Goal: Task Accomplishment & Management: Use online tool/utility

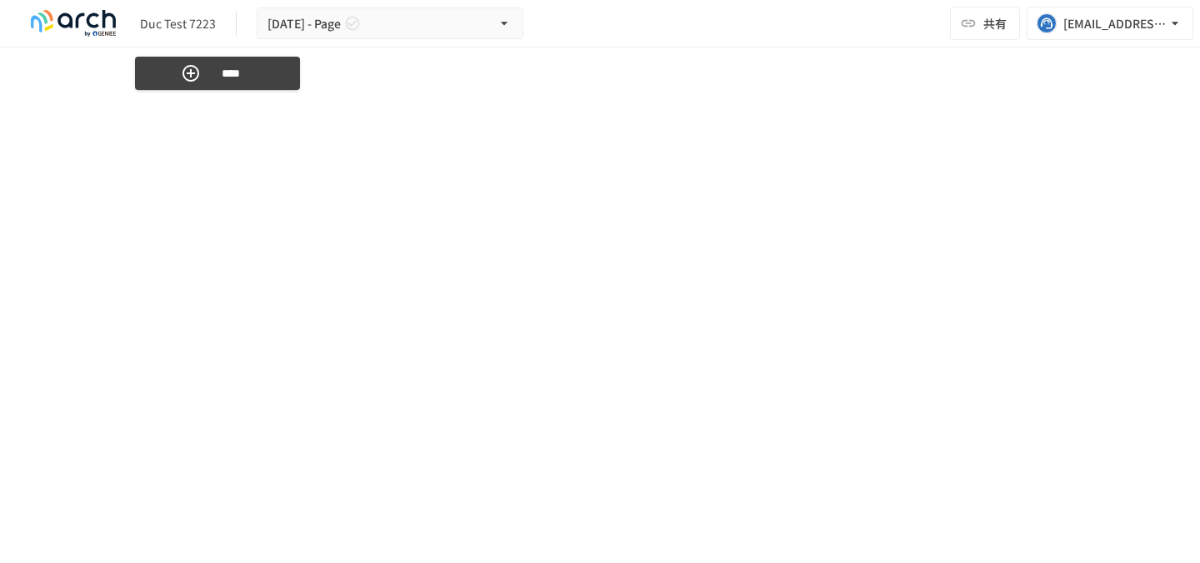
scroll to position [7929, 0]
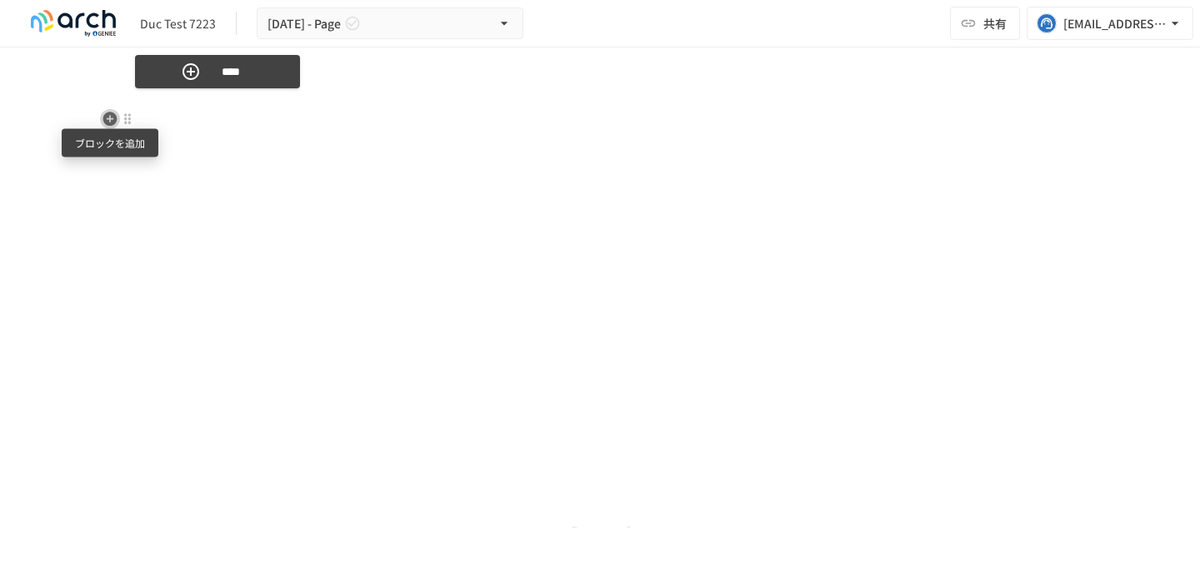
click at [113, 122] on icon "button" at bounding box center [110, 119] width 14 height 14
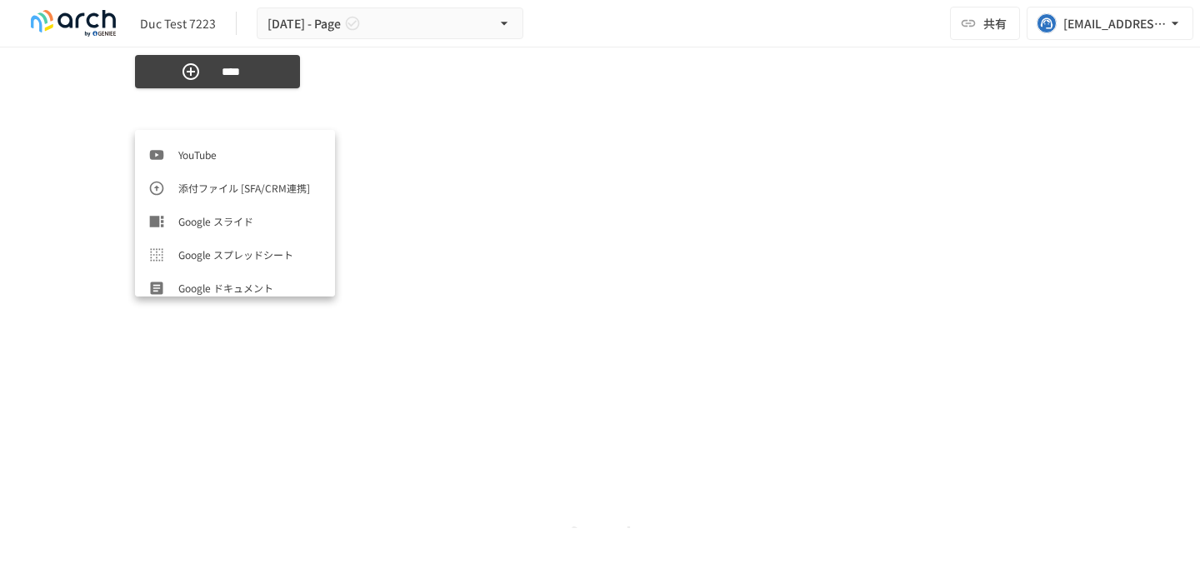
scroll to position [833, 0]
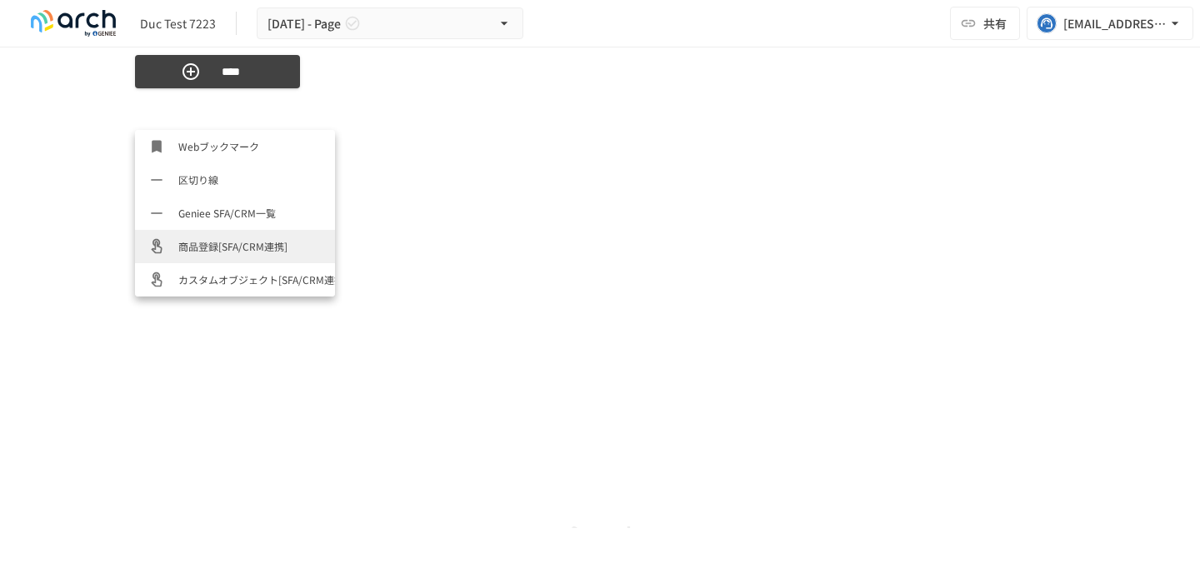
click at [211, 242] on span "商品登録[SFA/CRM連携]" at bounding box center [249, 246] width 143 height 16
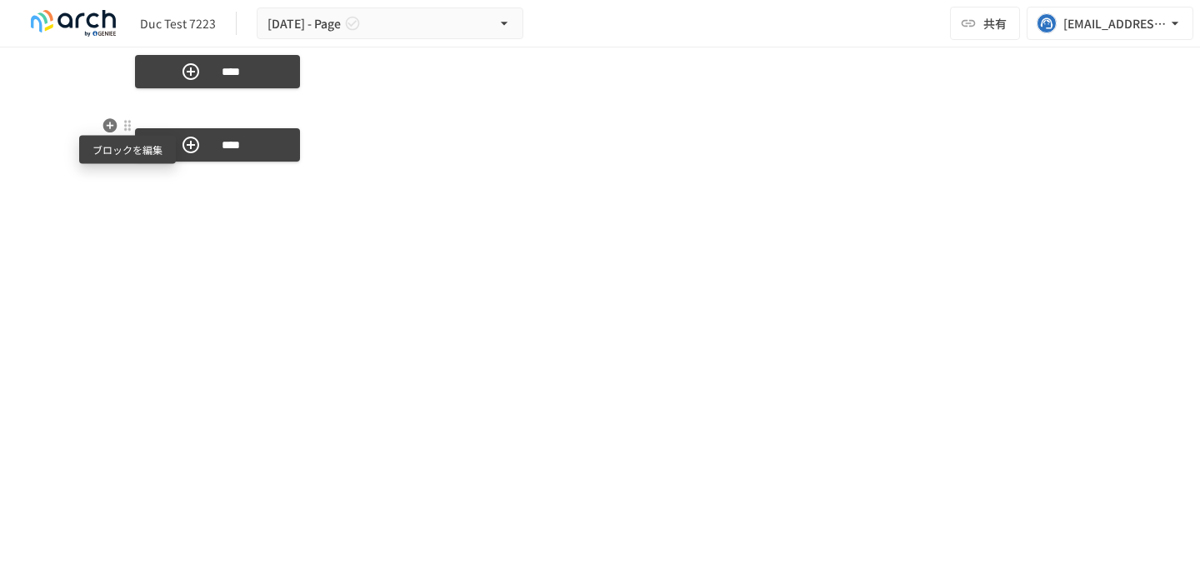
click at [121, 128] on div at bounding box center [127, 125] width 13 height 13
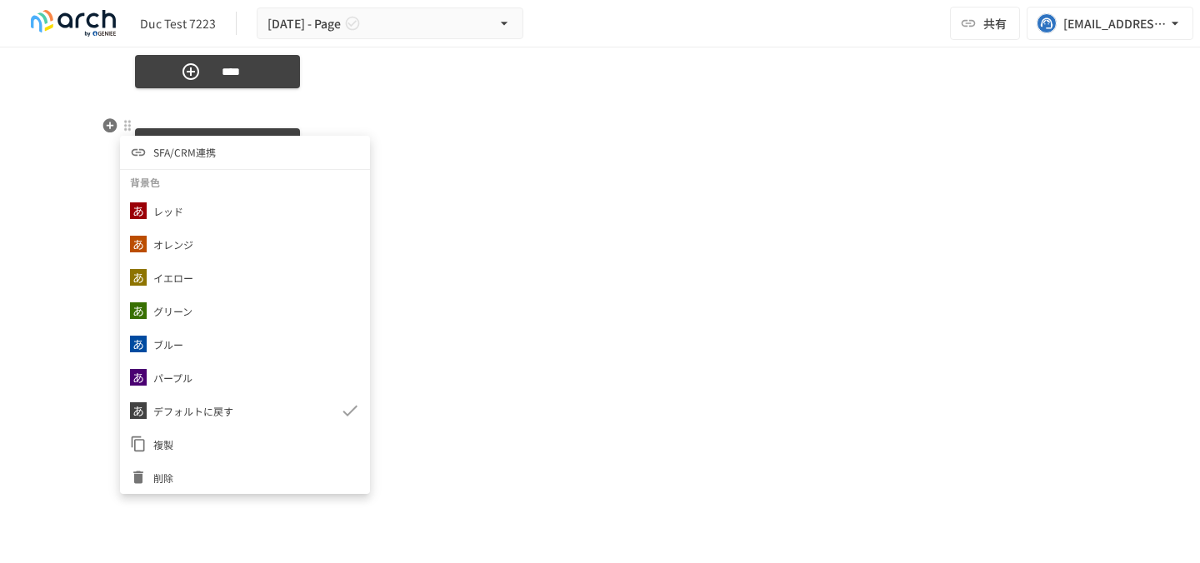
click at [197, 147] on span "SFA/CRM連携" at bounding box center [184, 152] width 62 height 16
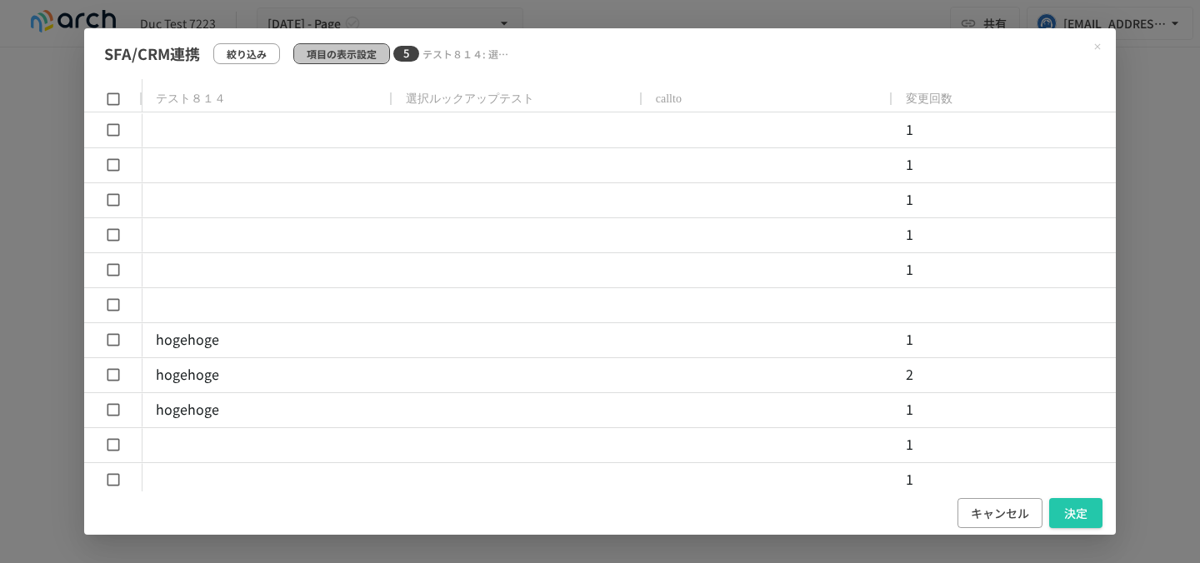
click at [337, 51] on p "項目の表示設定" at bounding box center [342, 54] width 70 height 16
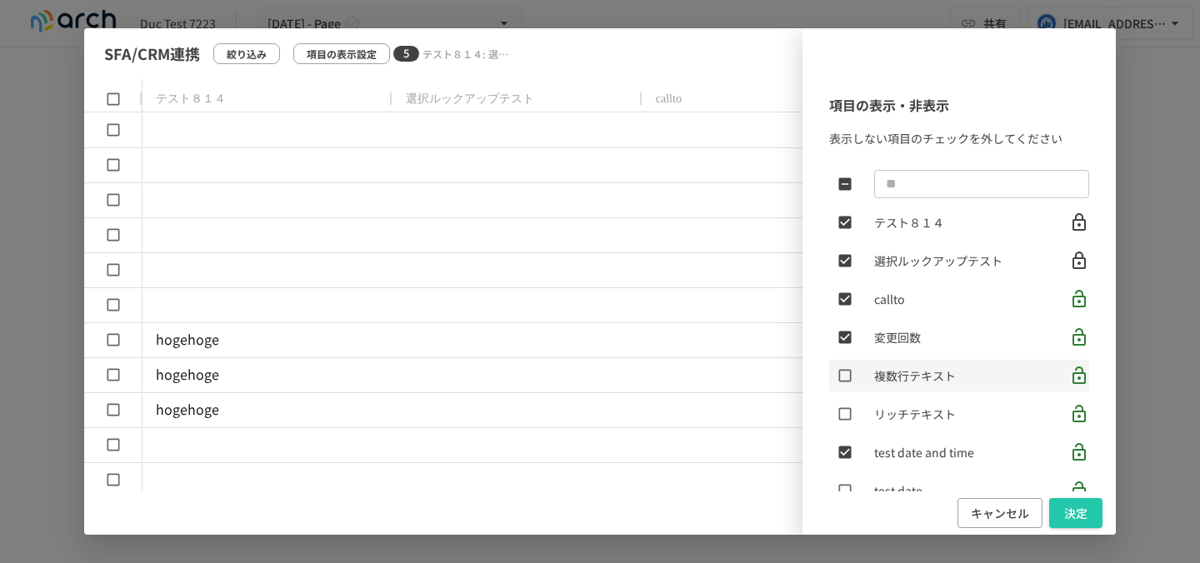
scroll to position [27, 0]
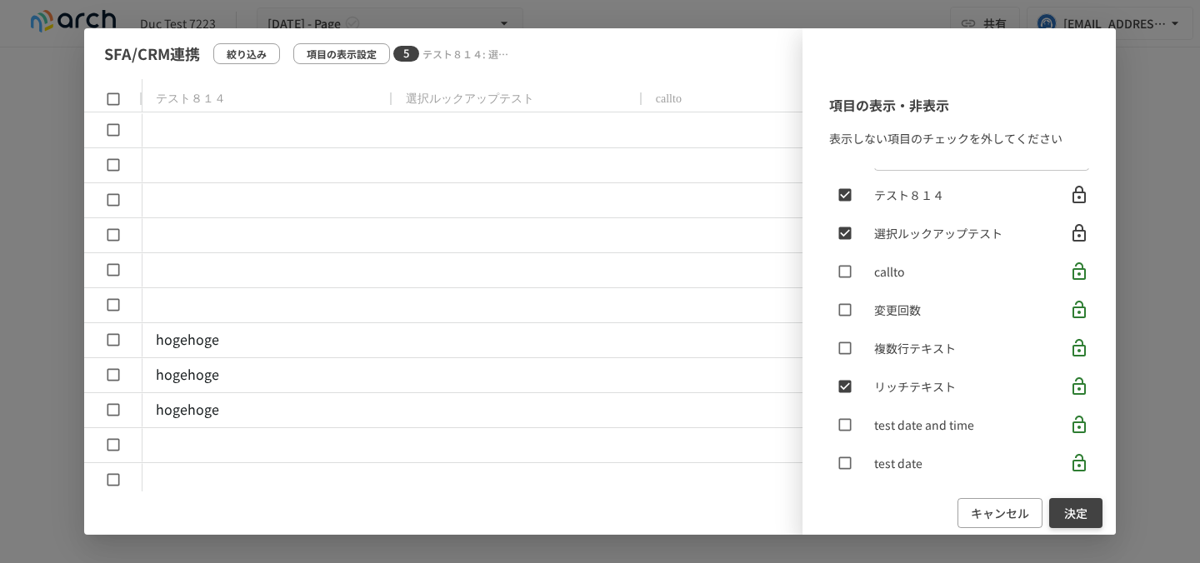
click at [1072, 507] on button "決定" at bounding box center [1075, 513] width 53 height 31
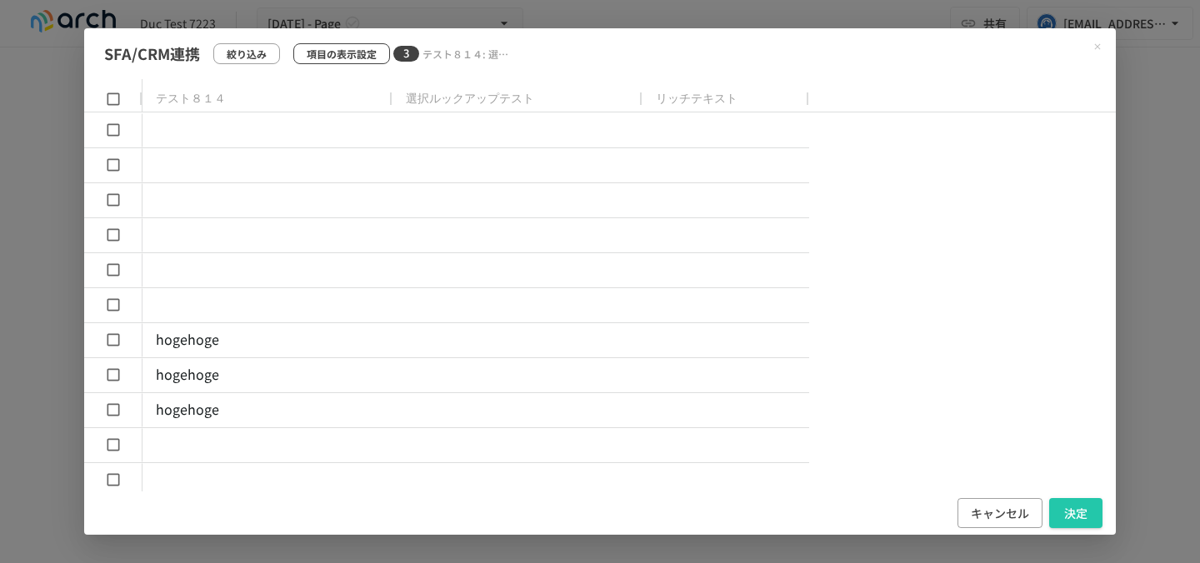
click at [325, 49] on p "項目の表示設定" at bounding box center [342, 54] width 70 height 16
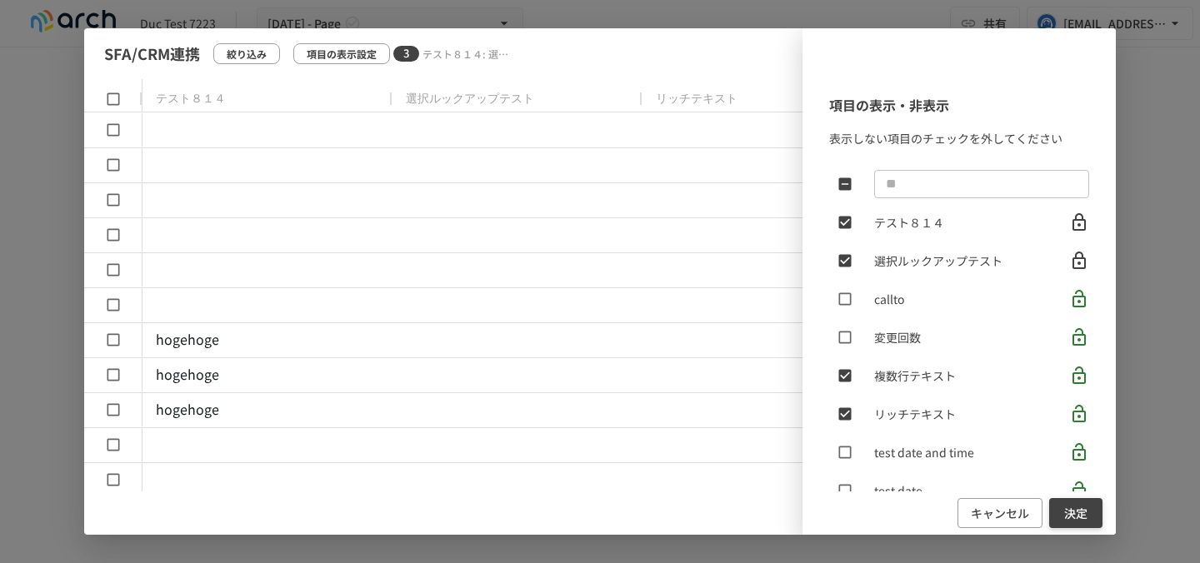
click at [1082, 511] on button "決定" at bounding box center [1075, 513] width 53 height 31
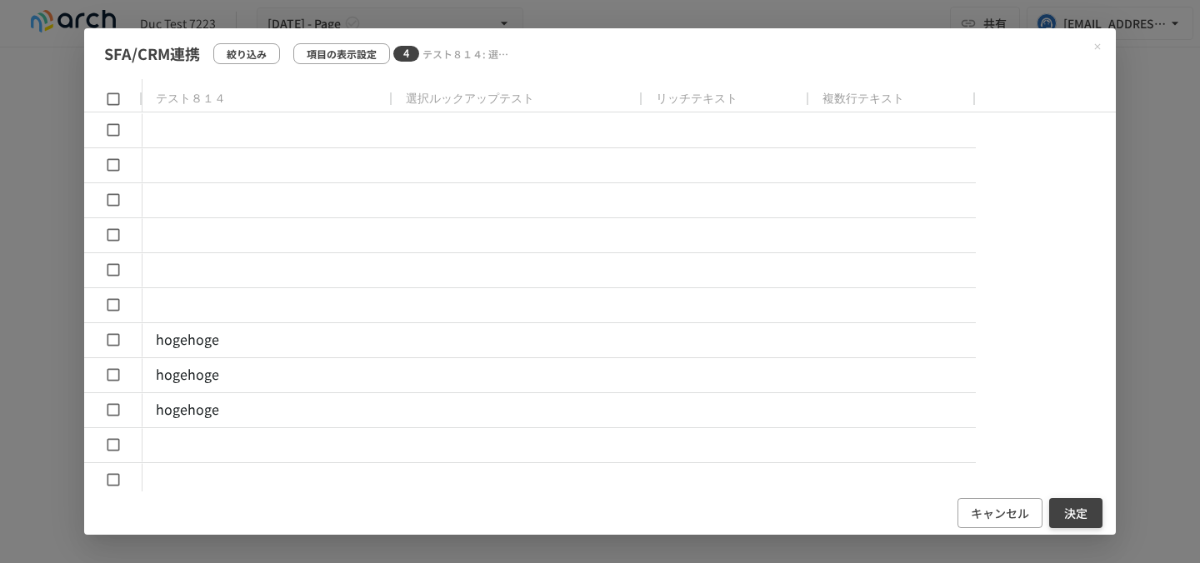
click at [1060, 512] on button "決定" at bounding box center [1075, 513] width 53 height 31
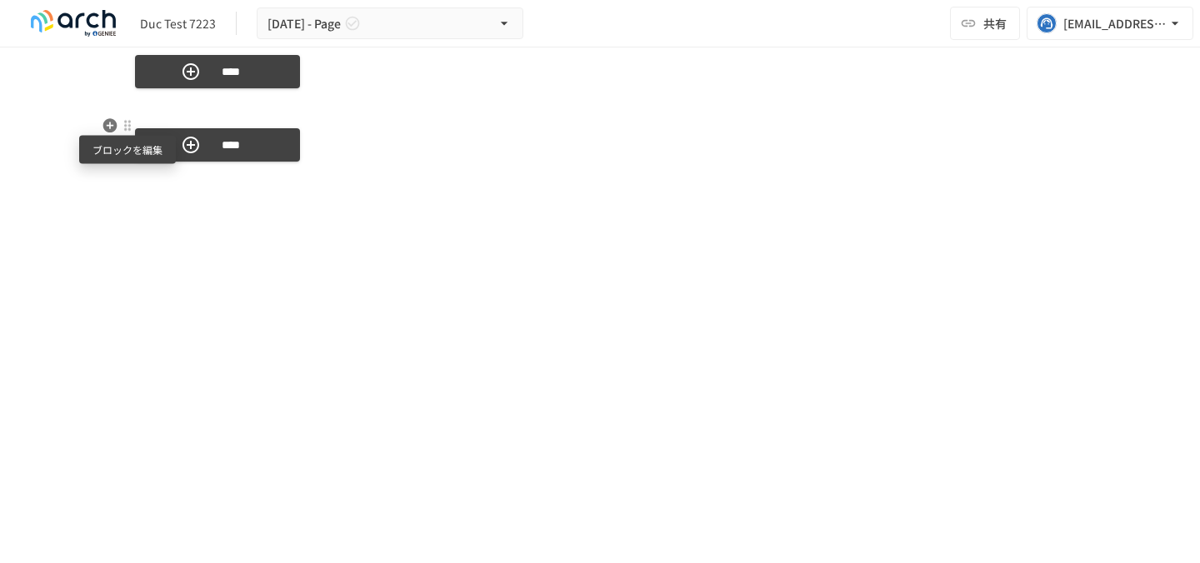
click at [127, 125] on div at bounding box center [127, 125] width 13 height 13
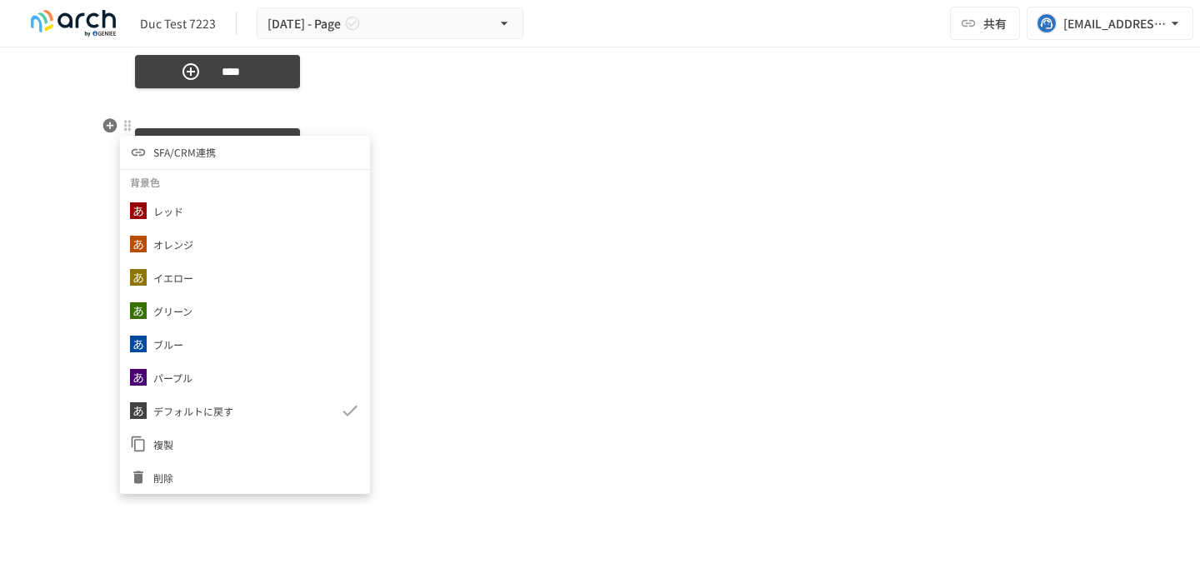
click at [455, 156] on div at bounding box center [600, 281] width 1200 height 563
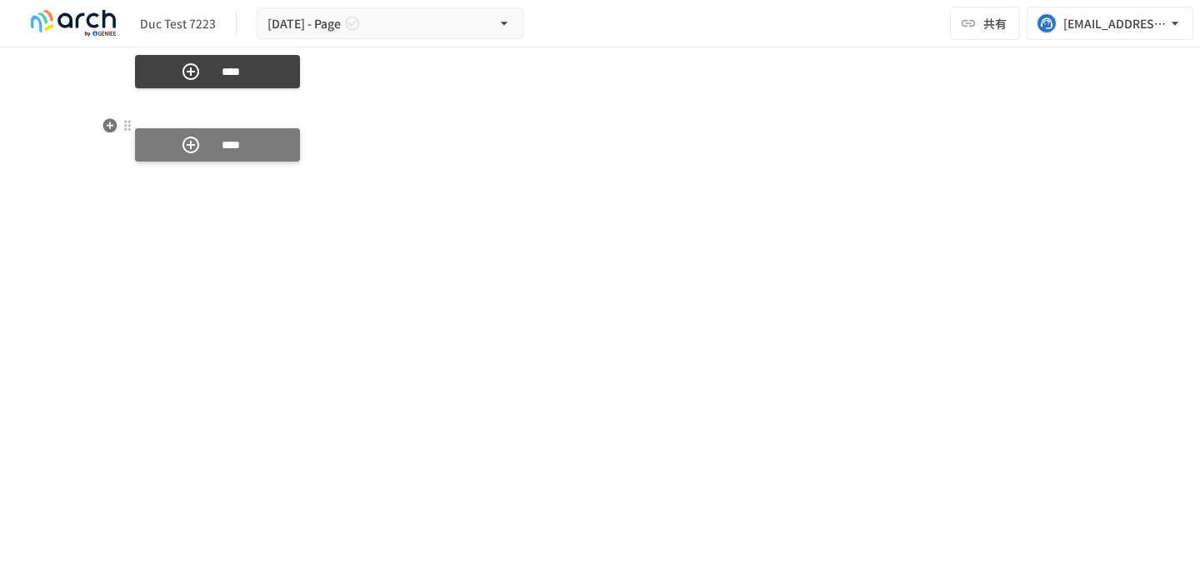
click at [209, 160] on button "****" at bounding box center [217, 144] width 165 height 33
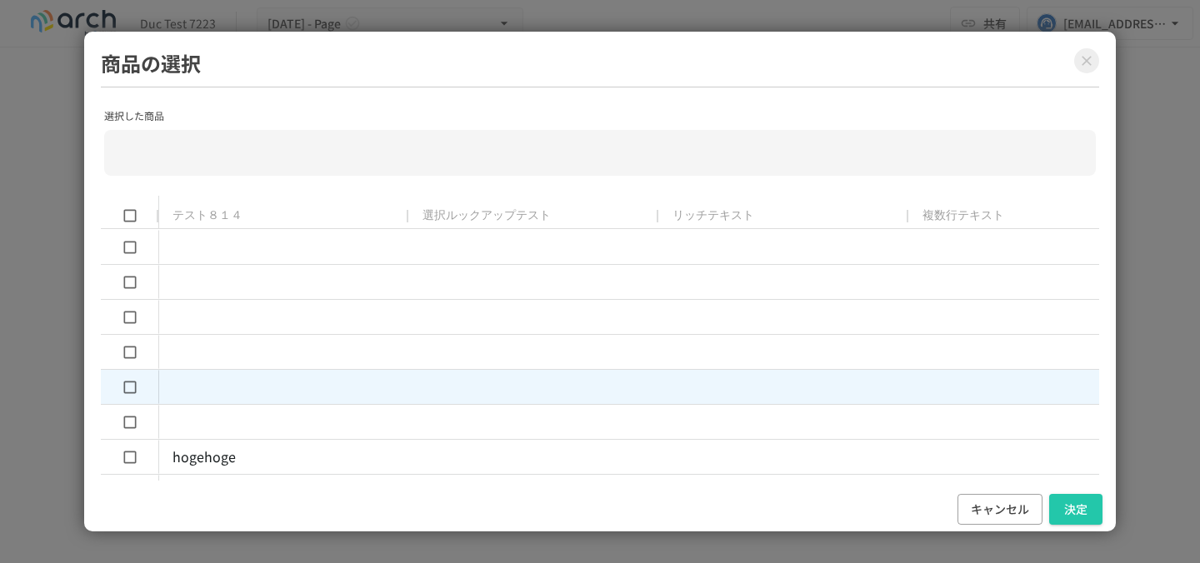
type input "**********"
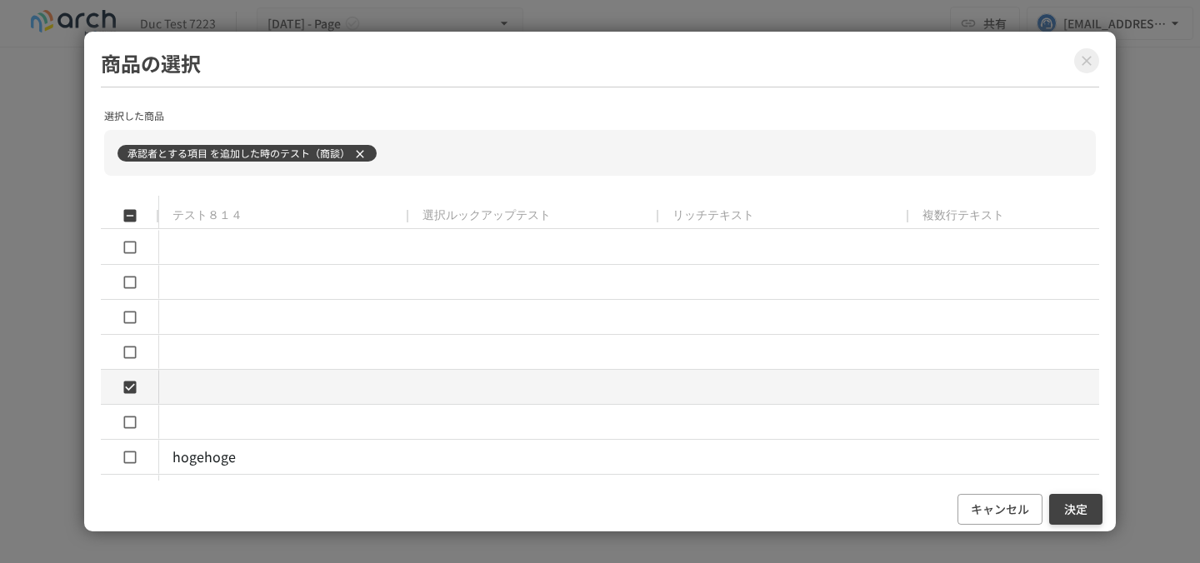
click at [1069, 507] on button "決定" at bounding box center [1075, 509] width 53 height 31
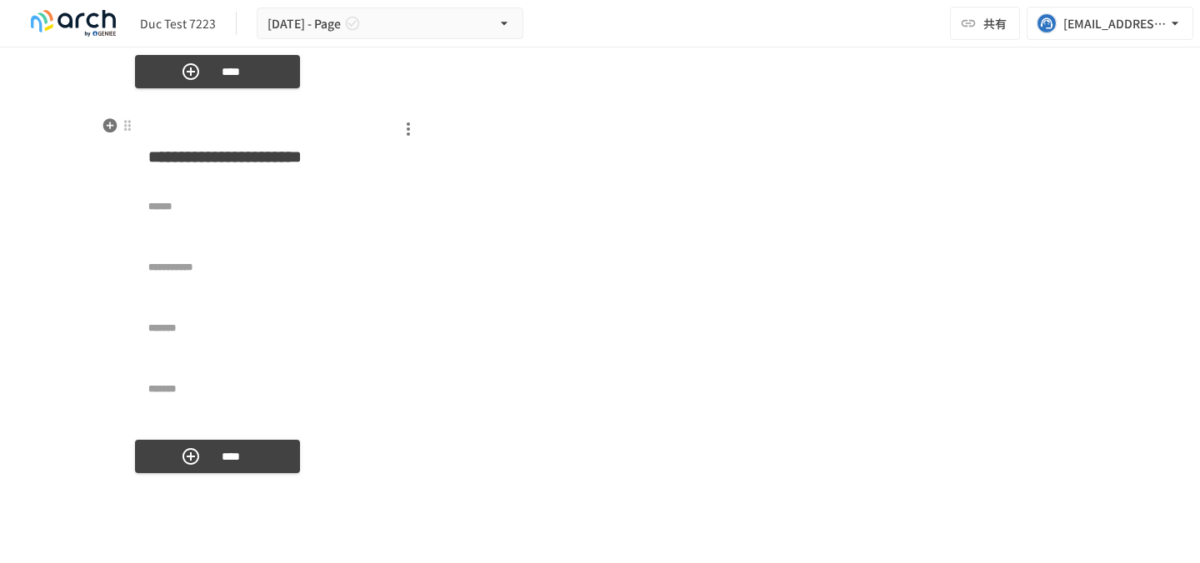
scroll to position [7885, 0]
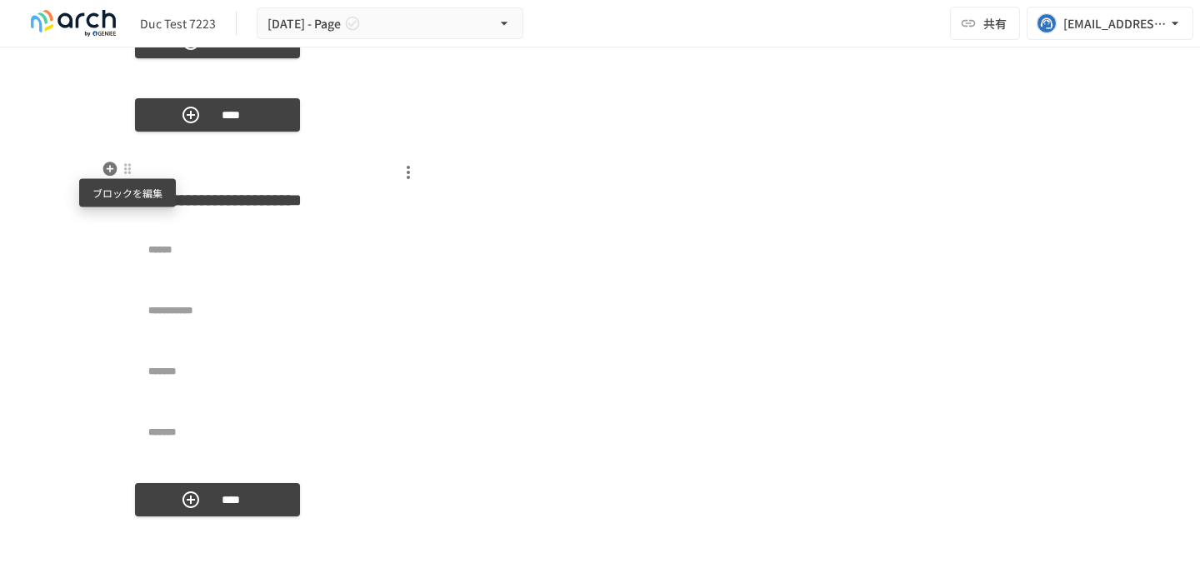
click at [126, 164] on div at bounding box center [127, 168] width 13 height 13
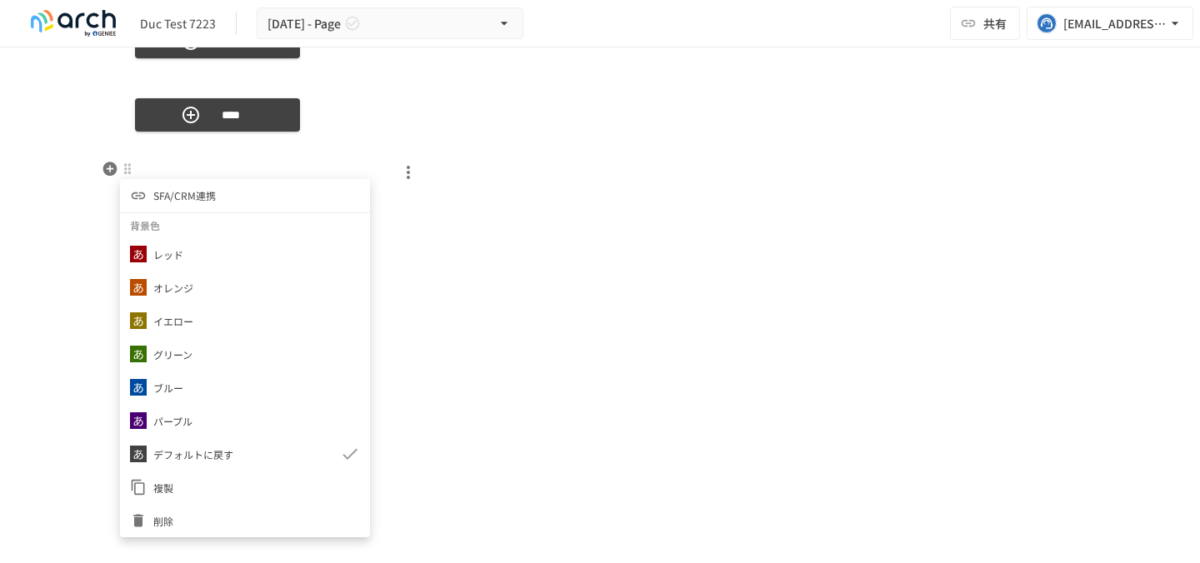
click at [200, 187] on span "SFA/CRM連携" at bounding box center [184, 195] width 62 height 16
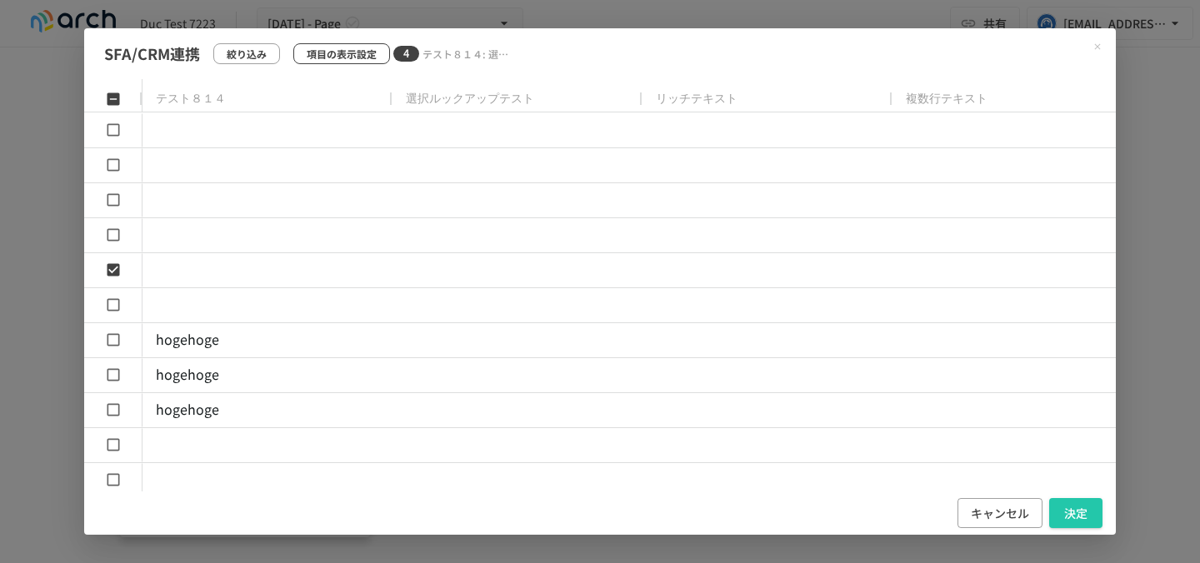
click at [338, 46] on p "項目の表示設定" at bounding box center [342, 54] width 70 height 16
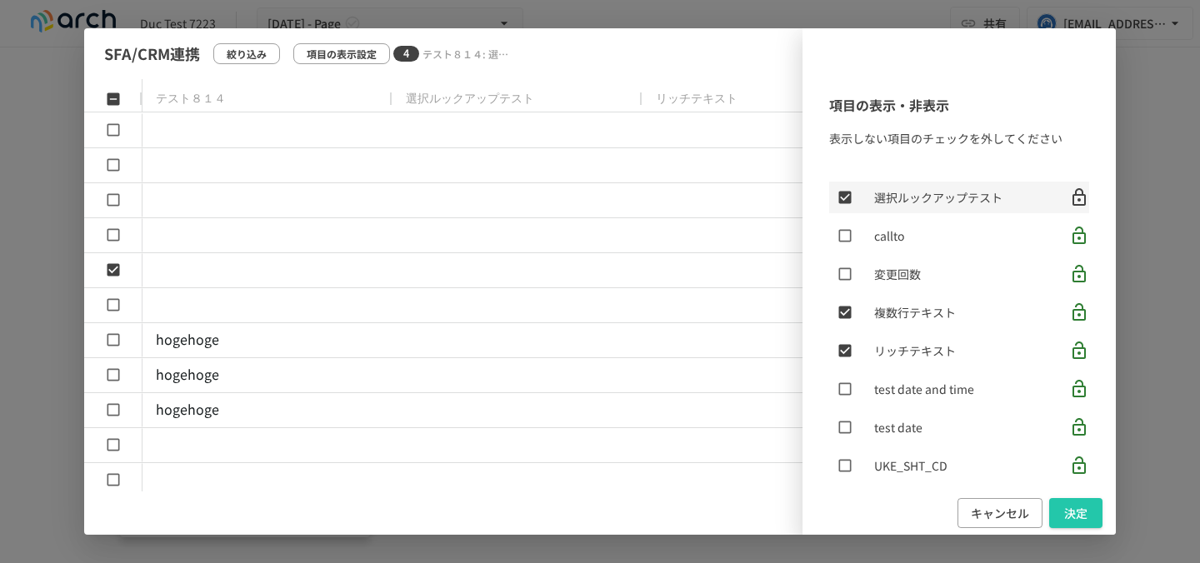
scroll to position [0, 0]
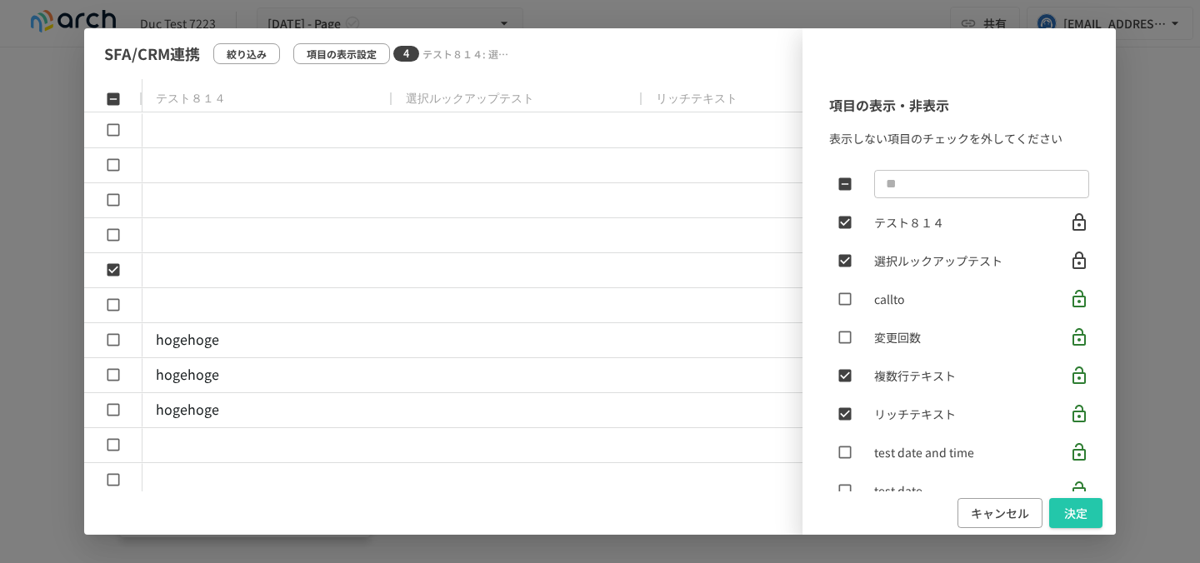
click at [32, 256] on div "SFA/CRM連携 絞り込み 項目の表示設定 4 テスト８１４: 選択ルックアップテスト: リッチテキスト: 複数行テキスト テスト８１４ 選択ルックアップテ…" at bounding box center [600, 281] width 1200 height 563
click at [1026, 520] on button "キャンセル" at bounding box center [999, 513] width 85 height 31
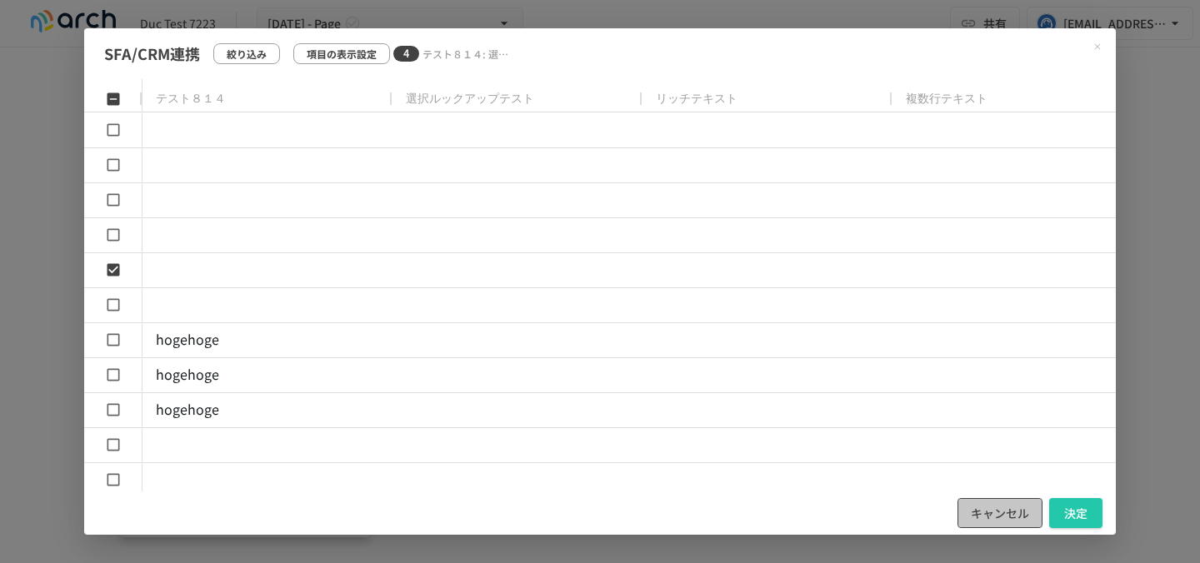
click at [1006, 509] on button "キャンセル" at bounding box center [999, 513] width 85 height 31
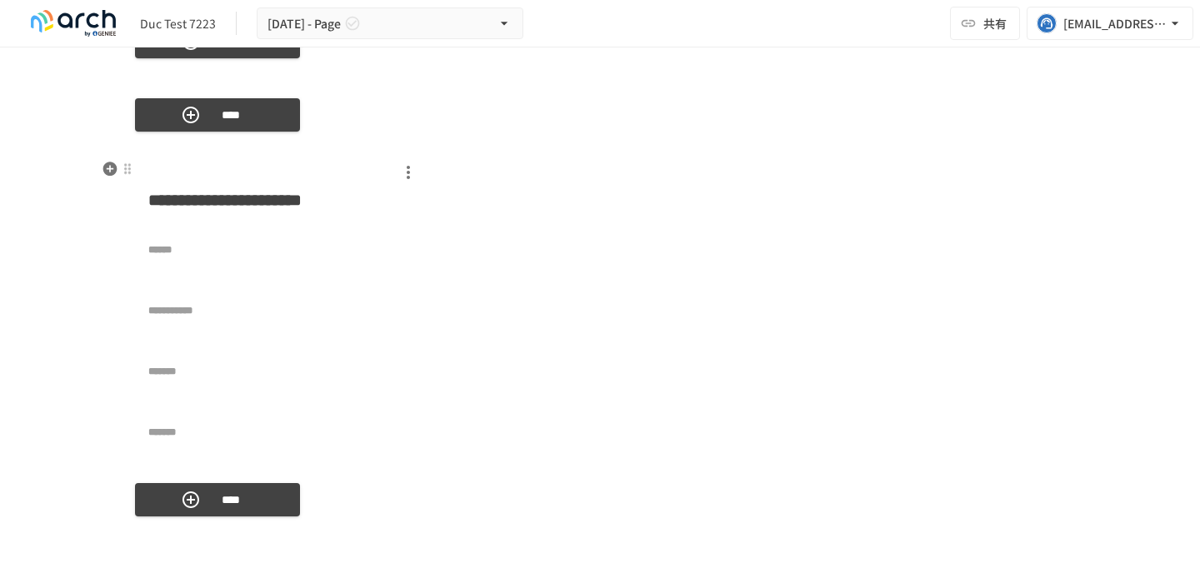
click at [605, 327] on div "**********" at bounding box center [600, 314] width 930 height 312
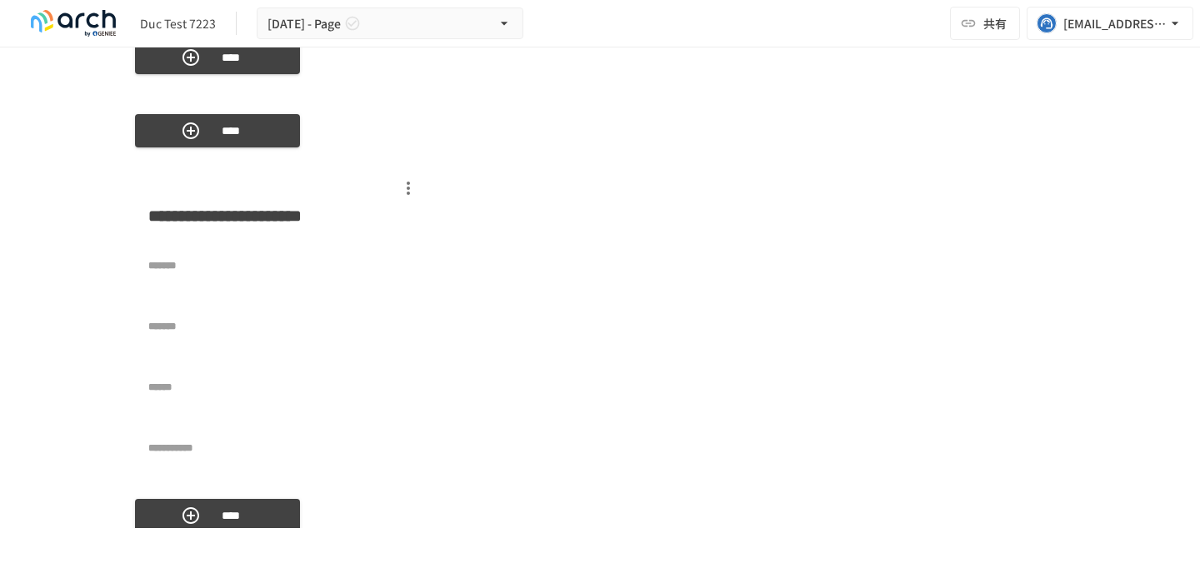
scroll to position [7474, 0]
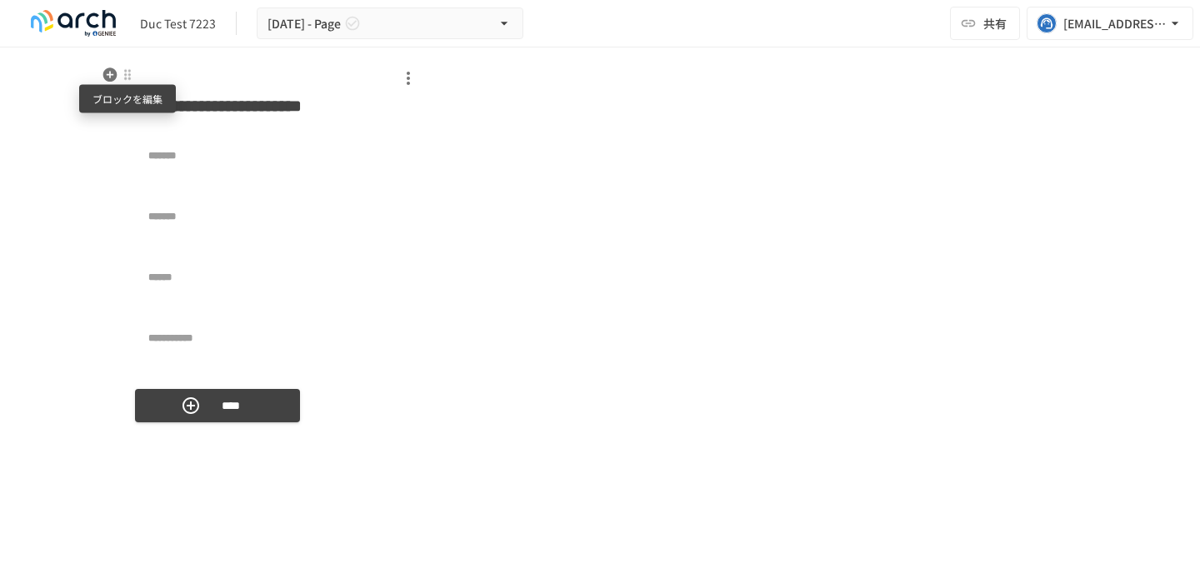
click at [127, 83] on div at bounding box center [127, 75] width 15 height 20
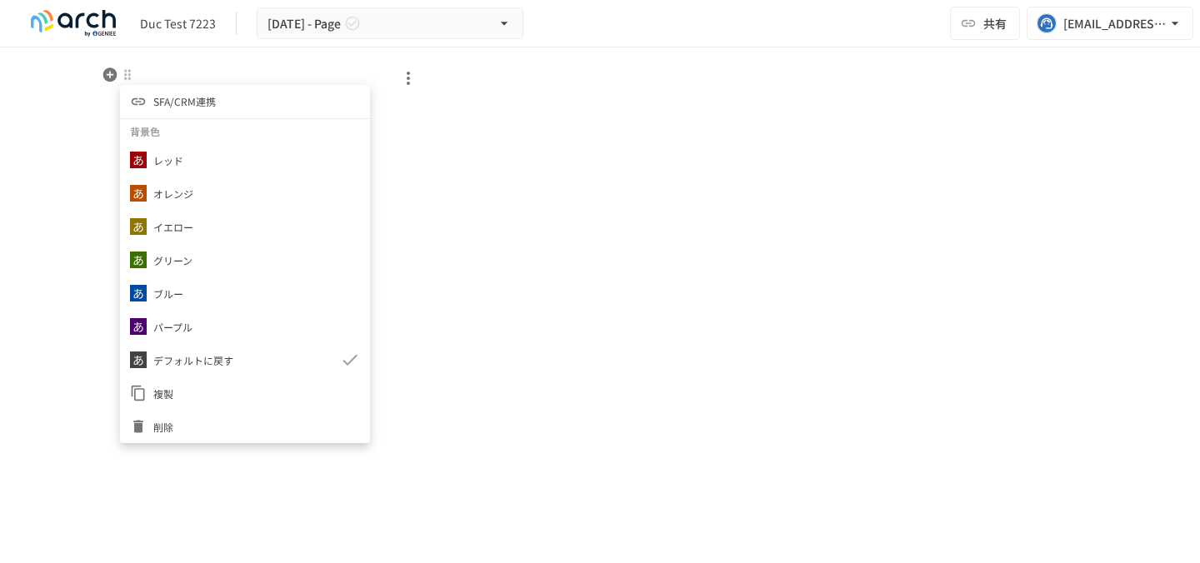
click at [85, 369] on div at bounding box center [600, 281] width 1200 height 563
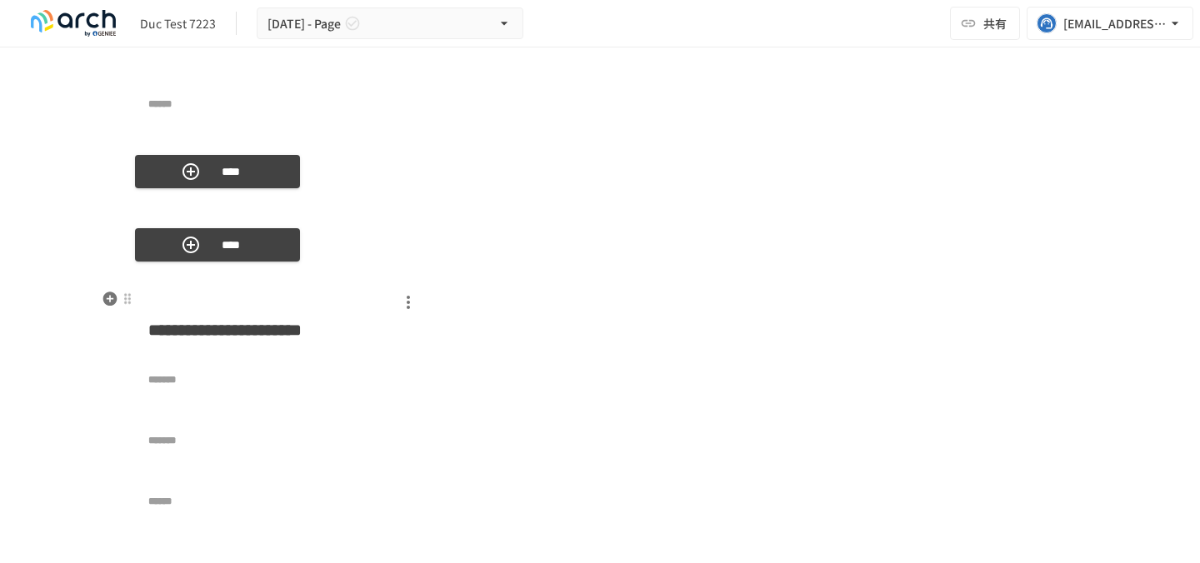
scroll to position [7241, 0]
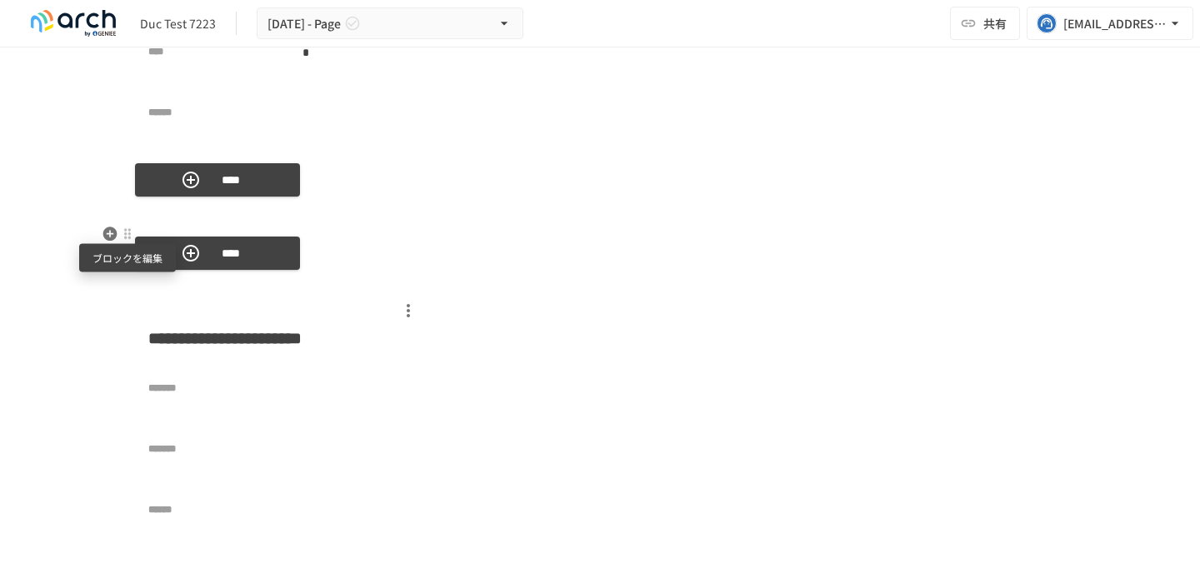
click at [128, 233] on div at bounding box center [127, 233] width 13 height 13
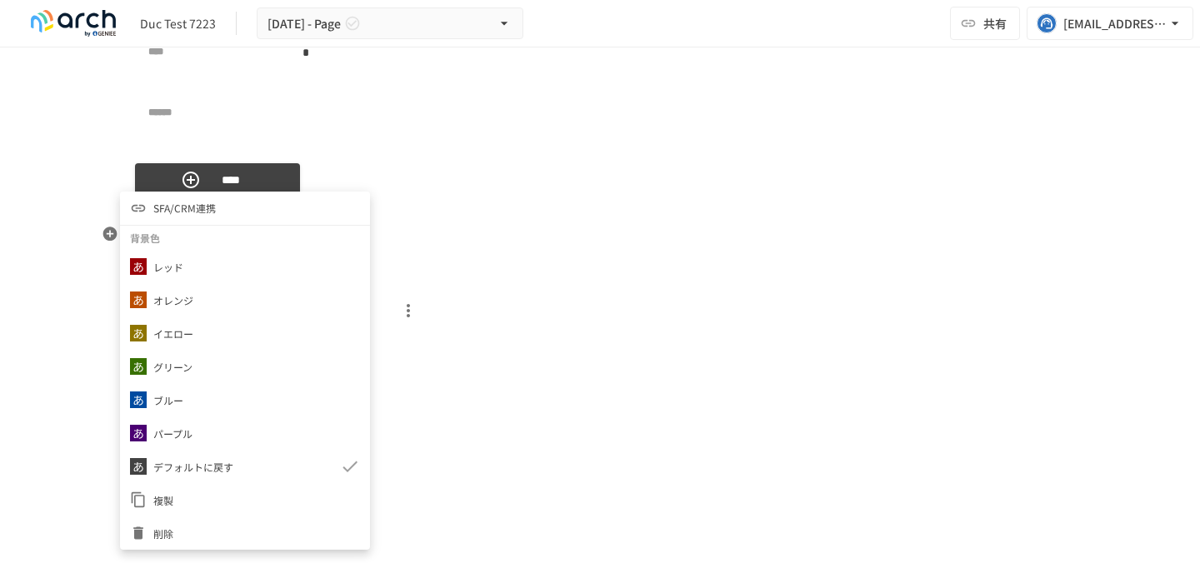
click at [205, 206] on span "SFA/CRM連携" at bounding box center [184, 208] width 62 height 16
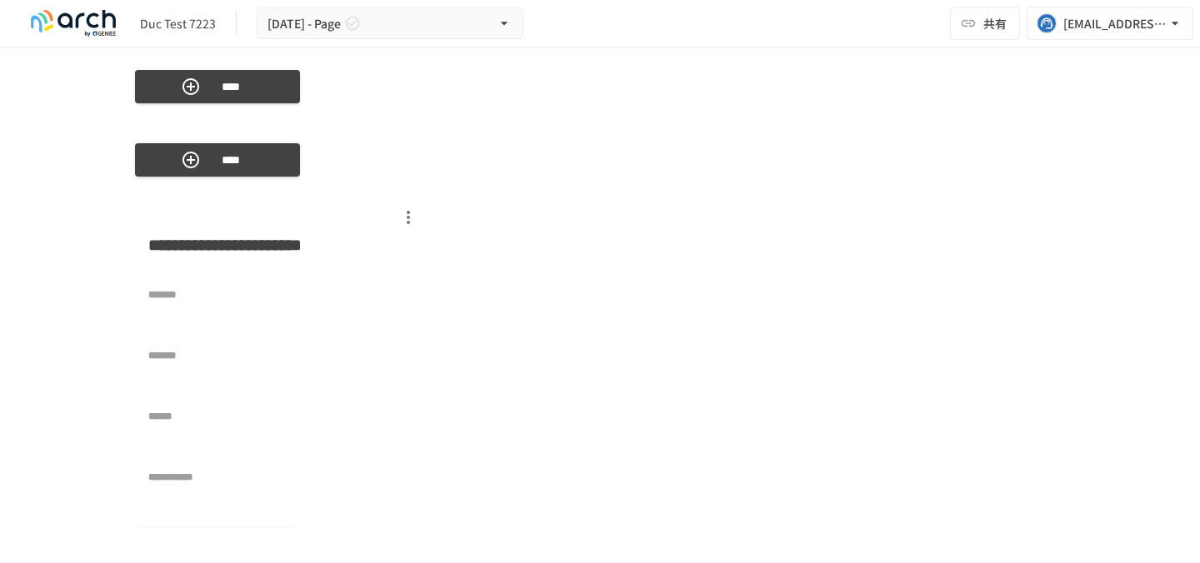
scroll to position [7841, 0]
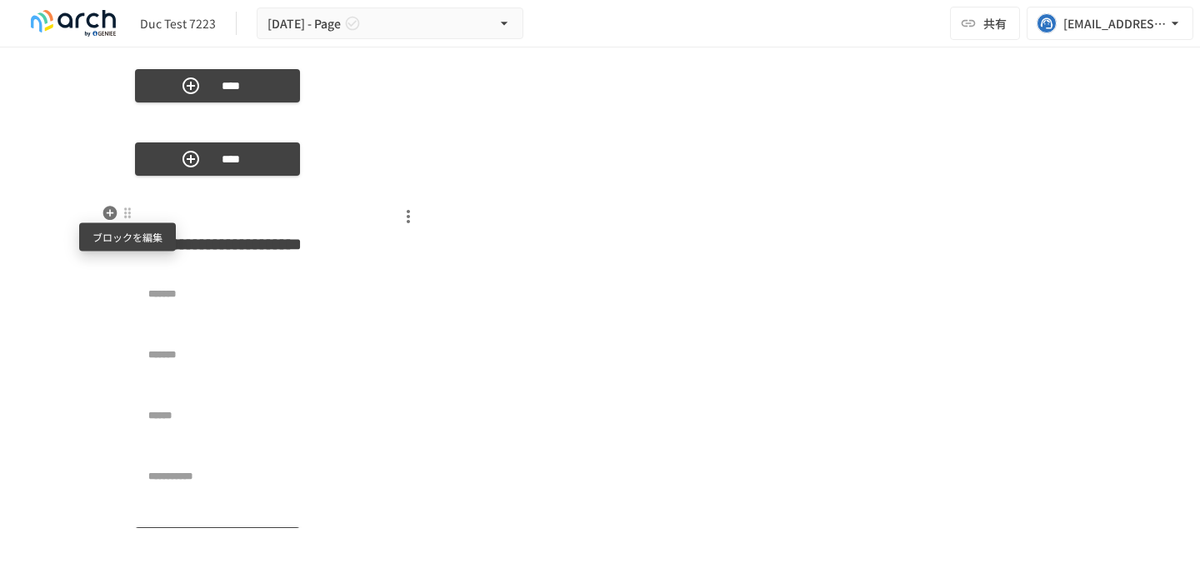
click at [129, 216] on div at bounding box center [127, 213] width 13 height 13
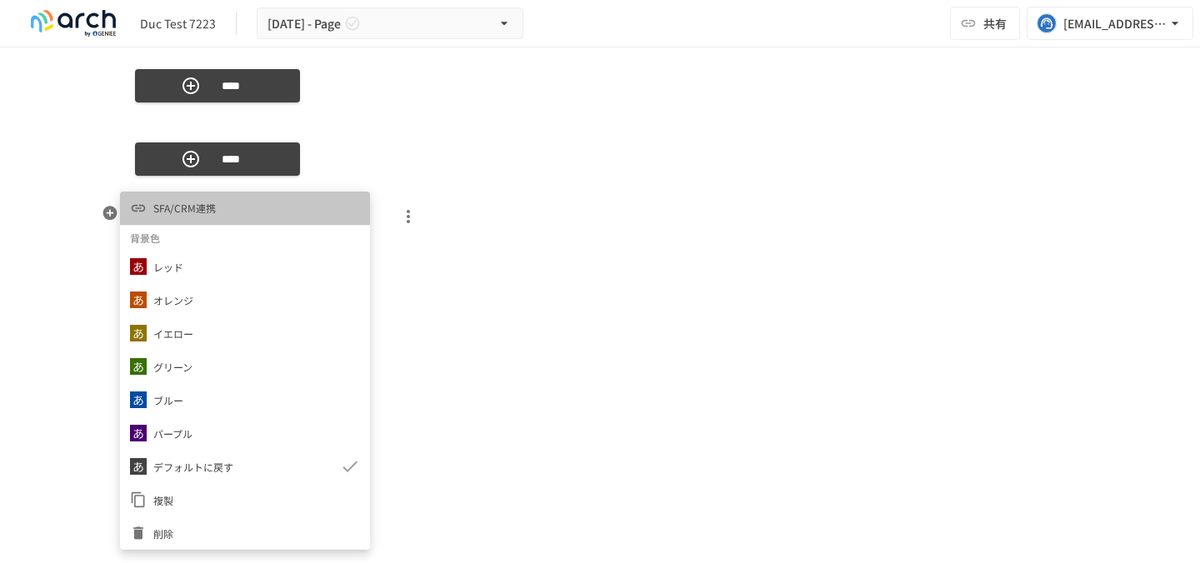
click at [180, 208] on span "SFA/CRM連携" at bounding box center [184, 208] width 62 height 16
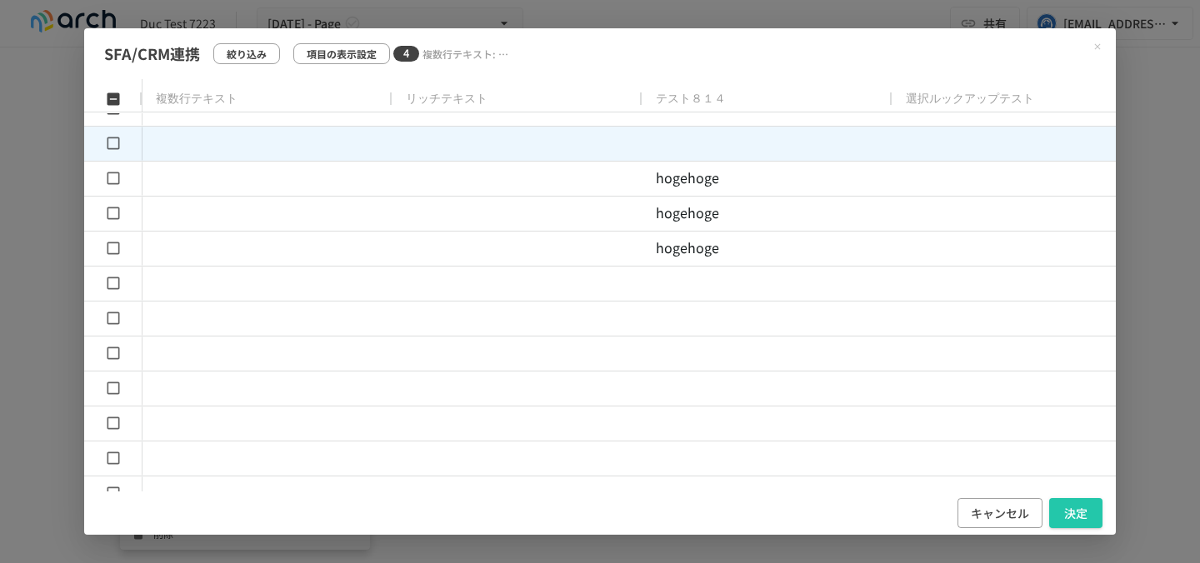
scroll to position [0, 0]
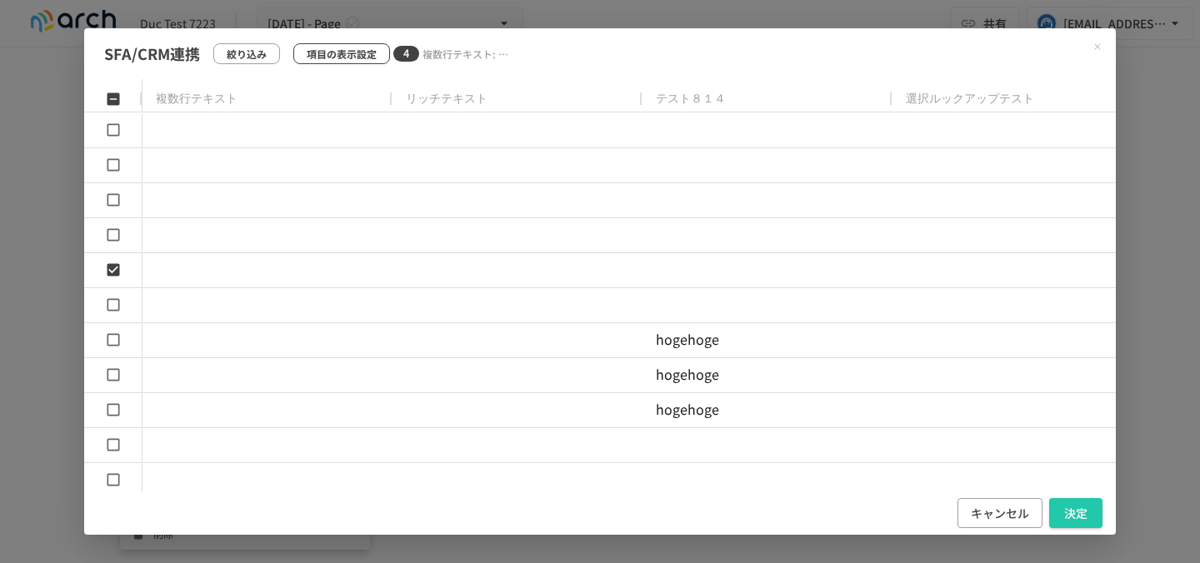
click at [348, 49] on p "項目の表示設定" at bounding box center [342, 54] width 70 height 16
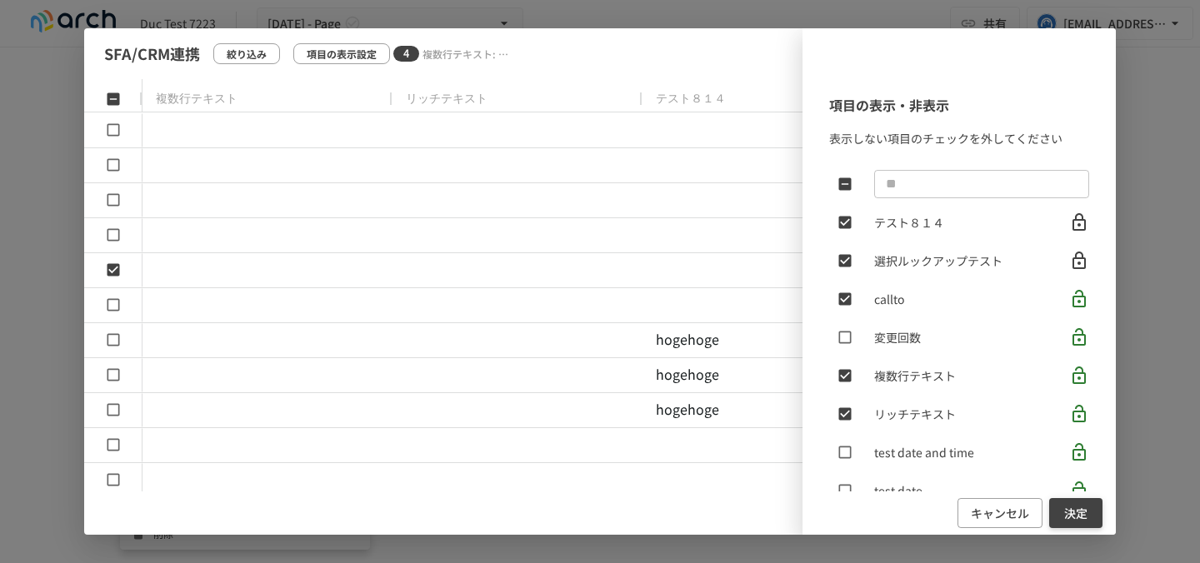
click at [1072, 506] on button "決定" at bounding box center [1075, 513] width 53 height 31
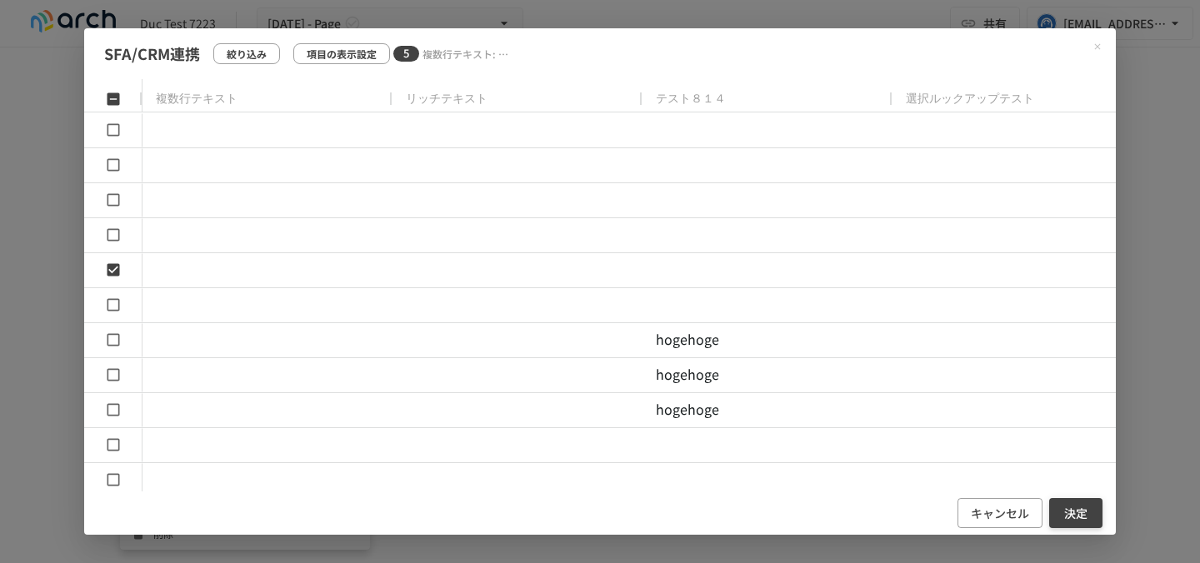
click at [1074, 516] on button "決定" at bounding box center [1075, 513] width 53 height 31
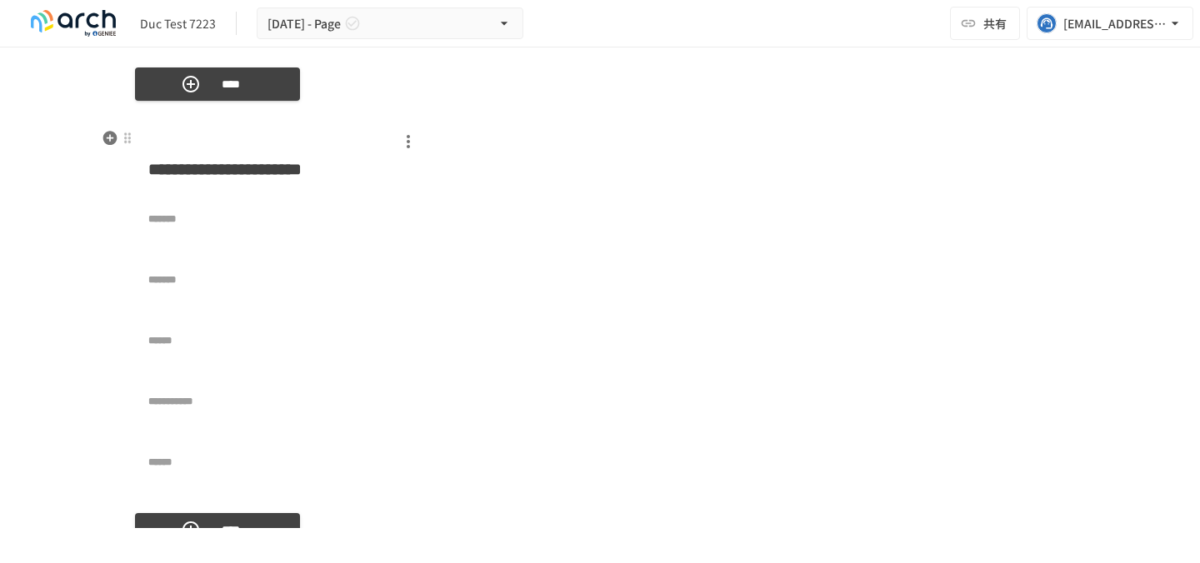
scroll to position [7932, 0]
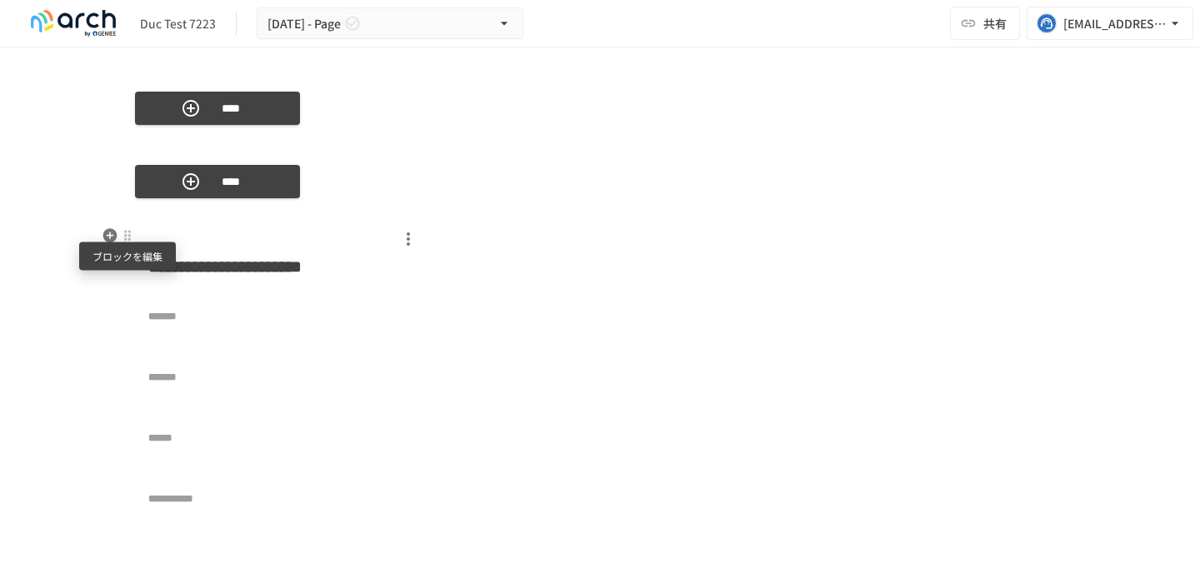
scroll to position [7810, 0]
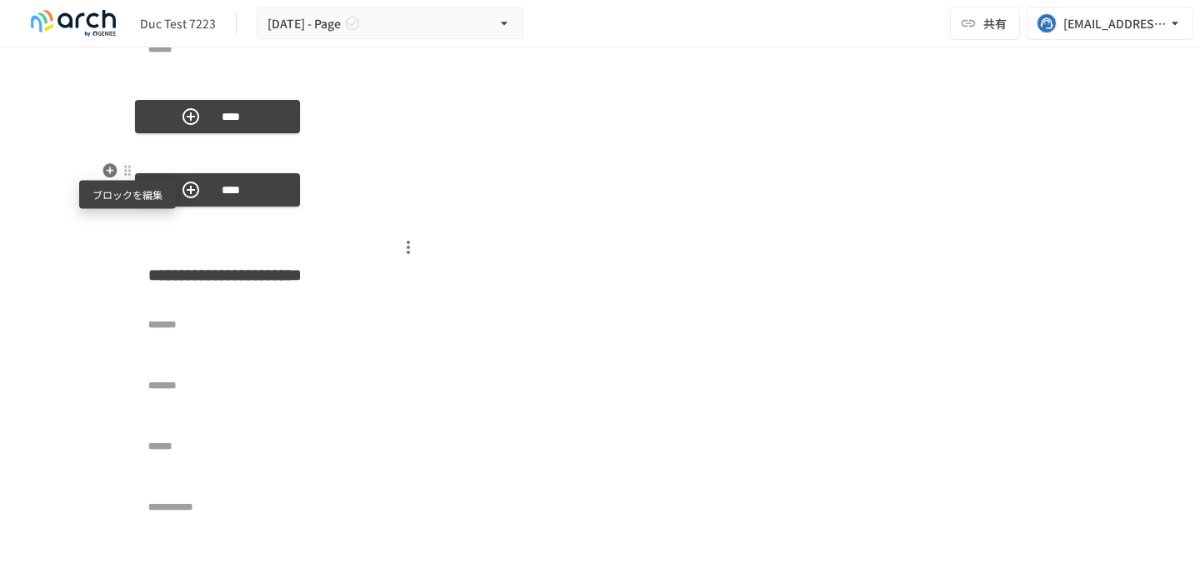
click at [128, 167] on div at bounding box center [127, 170] width 13 height 13
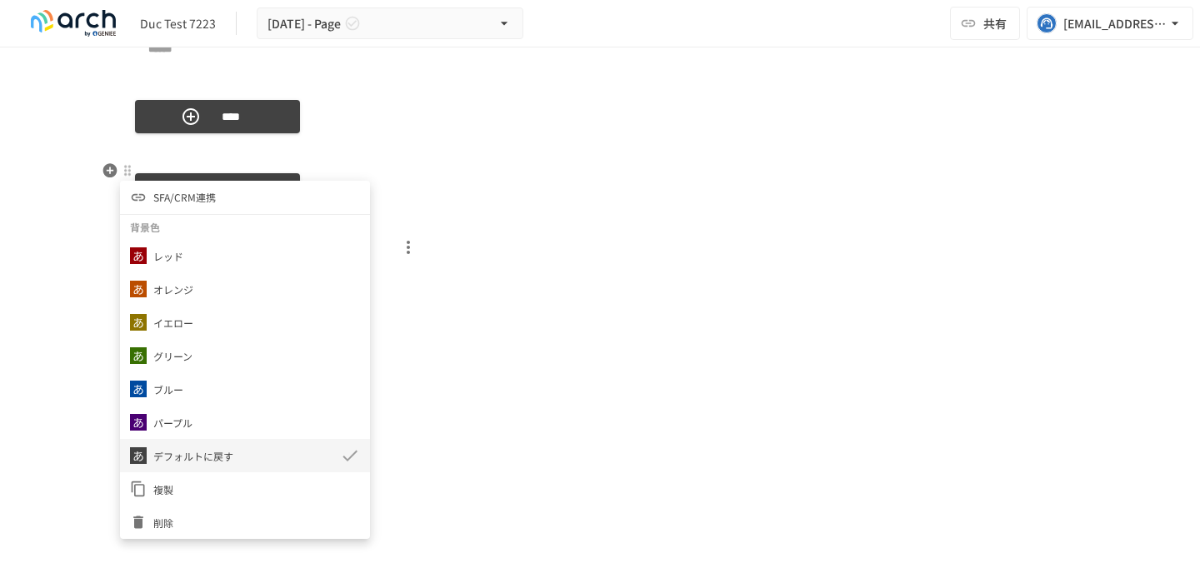
click at [192, 453] on p "デフォルトに戻す" at bounding box center [193, 456] width 80 height 16
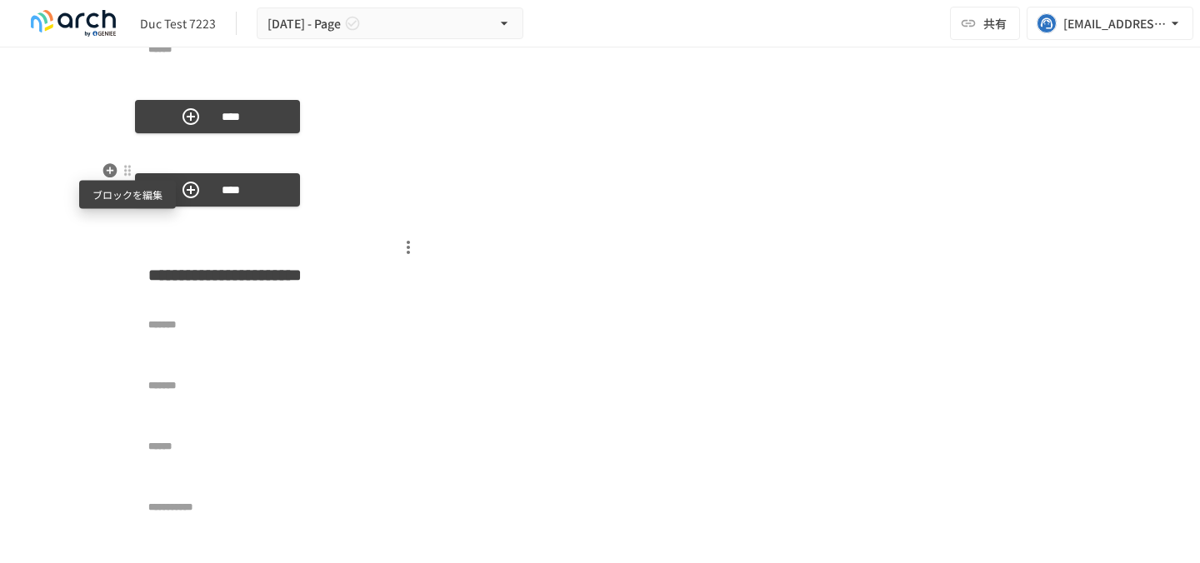
click at [127, 170] on div at bounding box center [127, 170] width 13 height 13
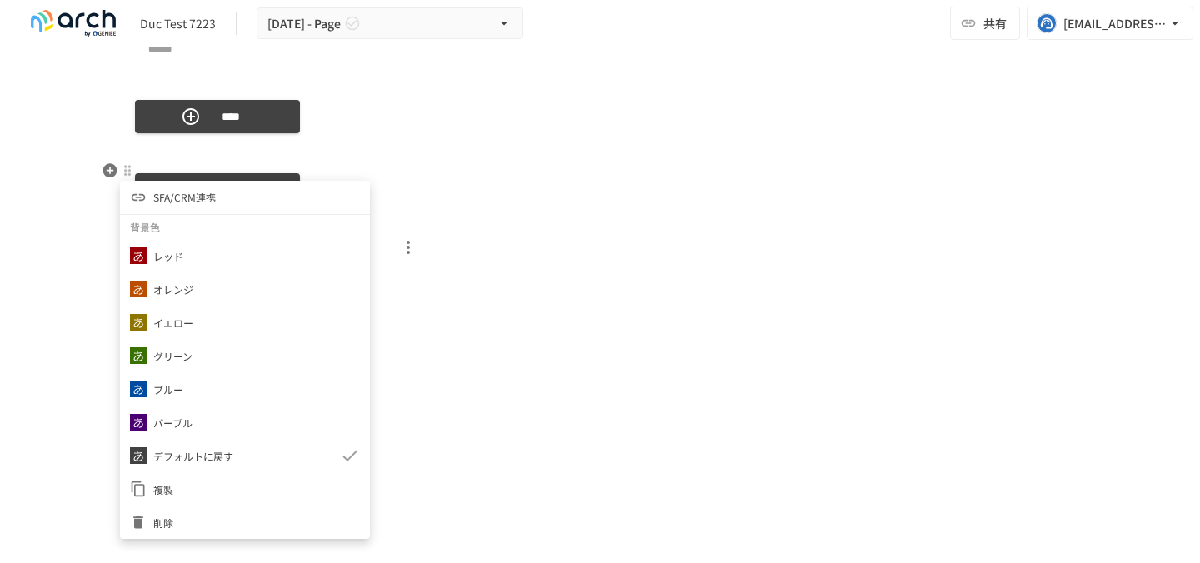
click at [147, 206] on li "SFA/CRM連携" at bounding box center [245, 197] width 250 height 33
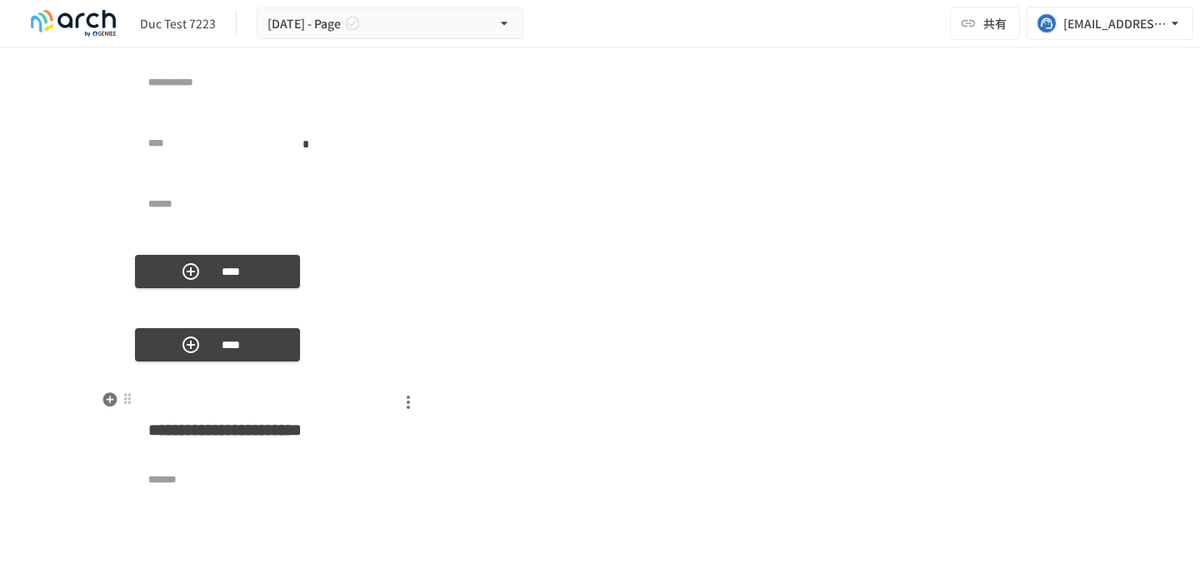
scroll to position [7642, 0]
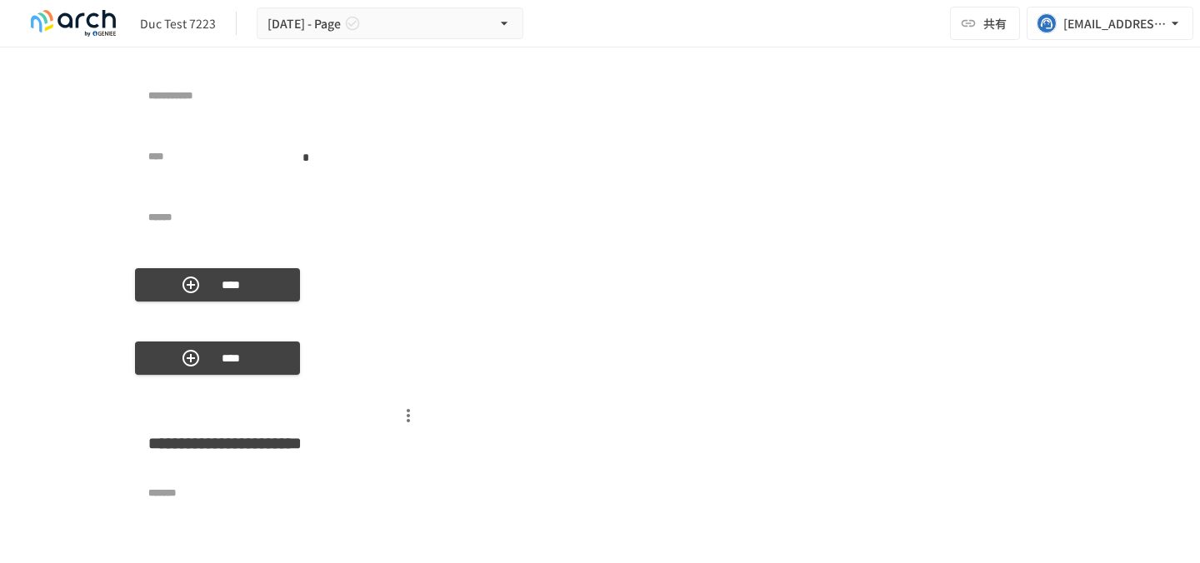
click at [308, 281] on div "**********" at bounding box center [600, 52] width 930 height 526
click at [259, 285] on button "****" at bounding box center [217, 284] width 165 height 33
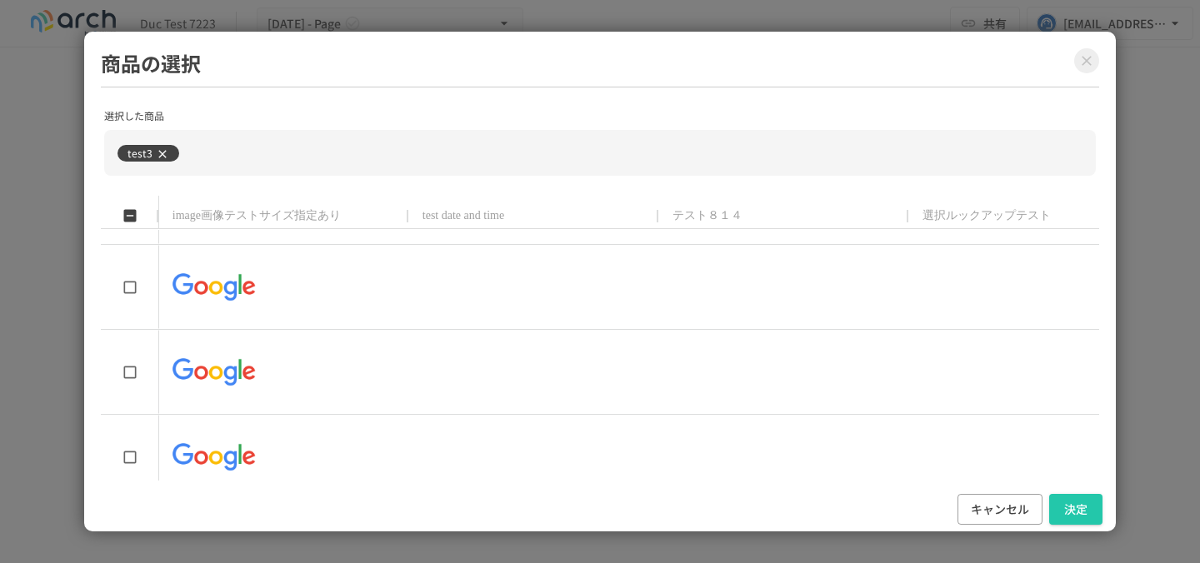
scroll to position [3155, 0]
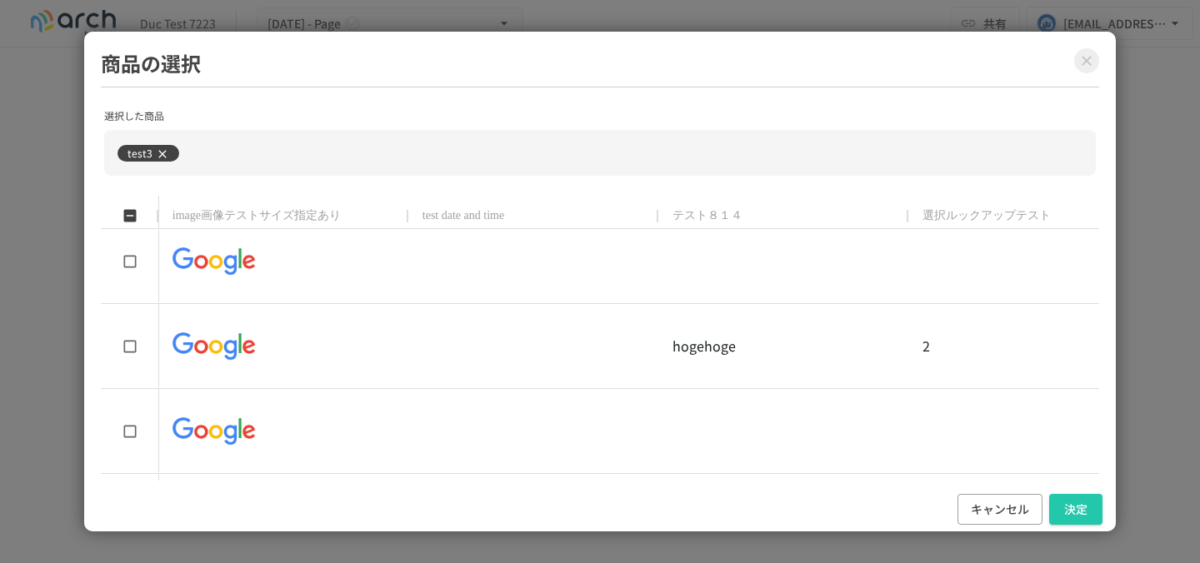
click at [1082, 66] on icon "Close modal" at bounding box center [1086, 60] width 17 height 17
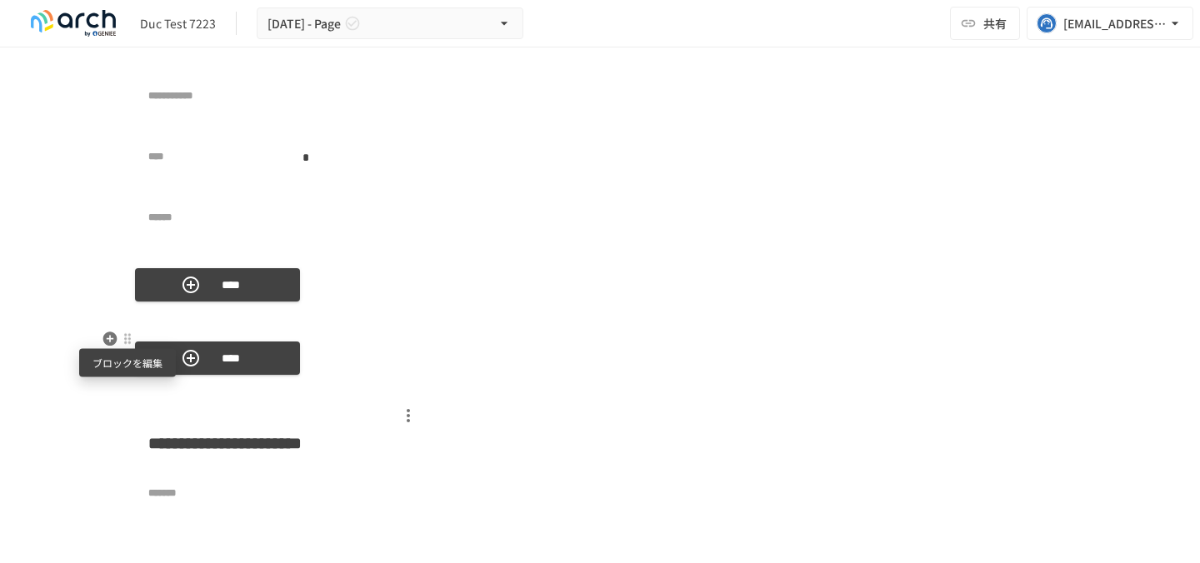
click at [124, 340] on div at bounding box center [127, 338] width 13 height 13
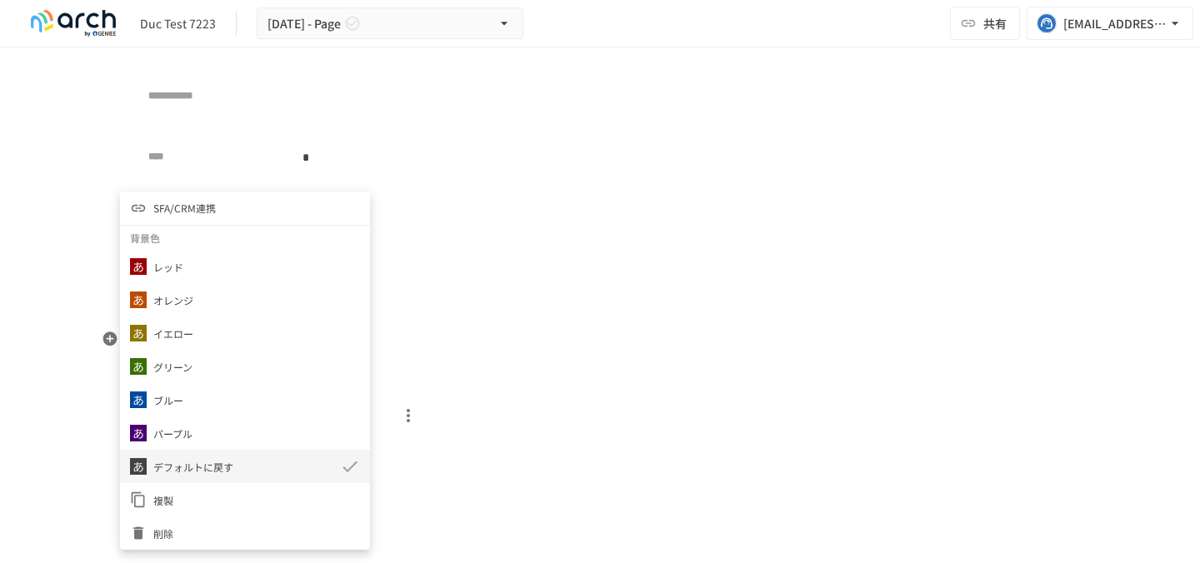
click at [219, 474] on p "デフォルトに戻す" at bounding box center [193, 467] width 80 height 16
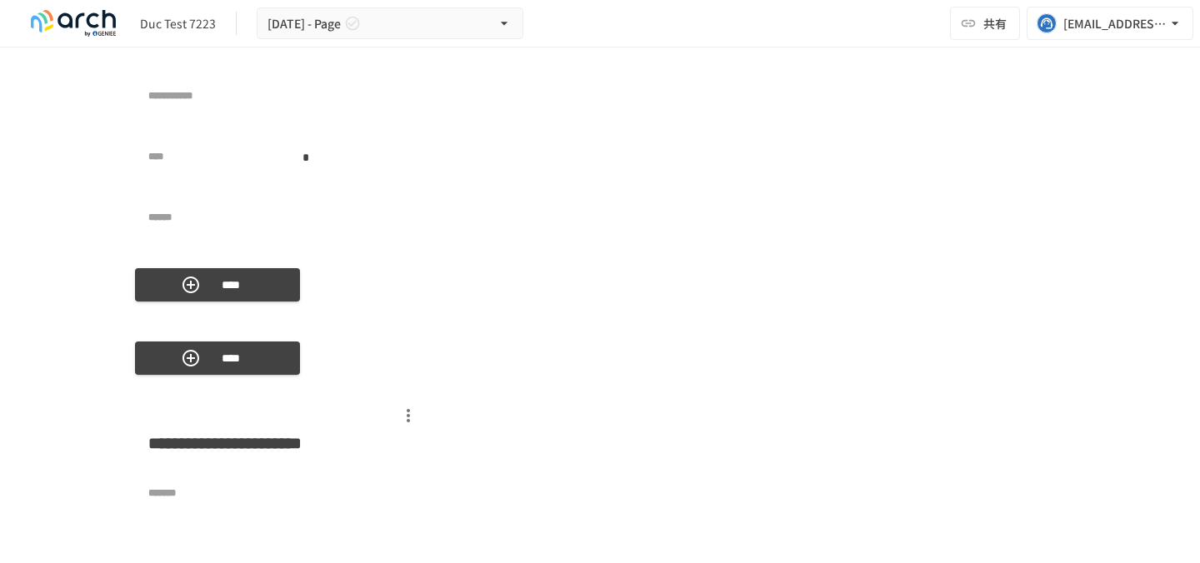
click at [128, 347] on div at bounding box center [127, 339] width 15 height 20
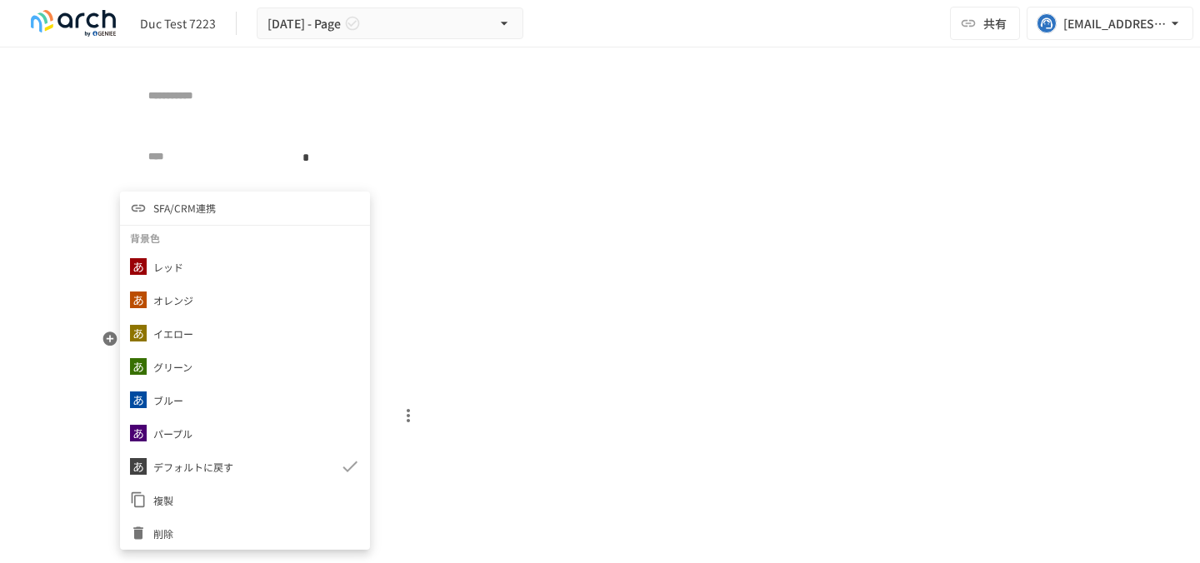
click at [192, 211] on span "SFA/CRM連携" at bounding box center [184, 208] width 62 height 16
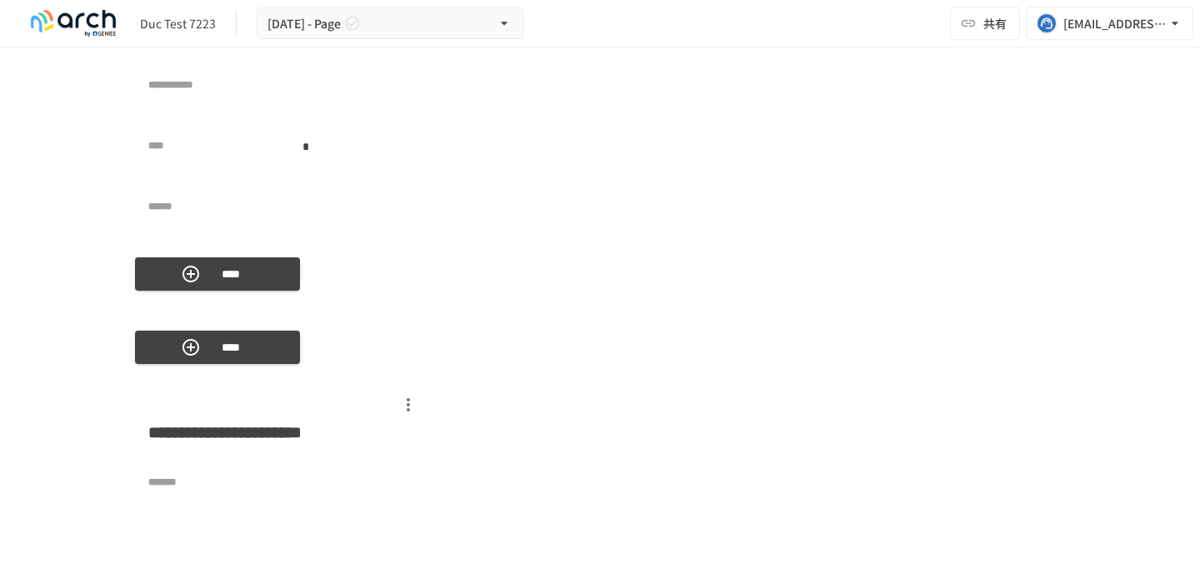
scroll to position [7625, 0]
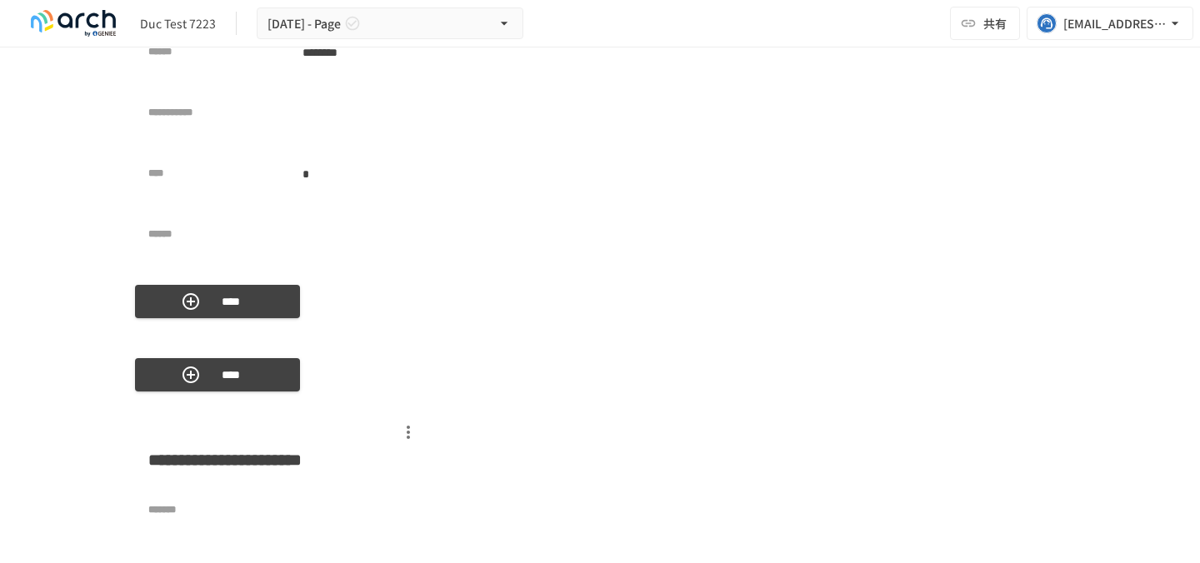
click at [125, 359] on div at bounding box center [127, 355] width 13 height 13
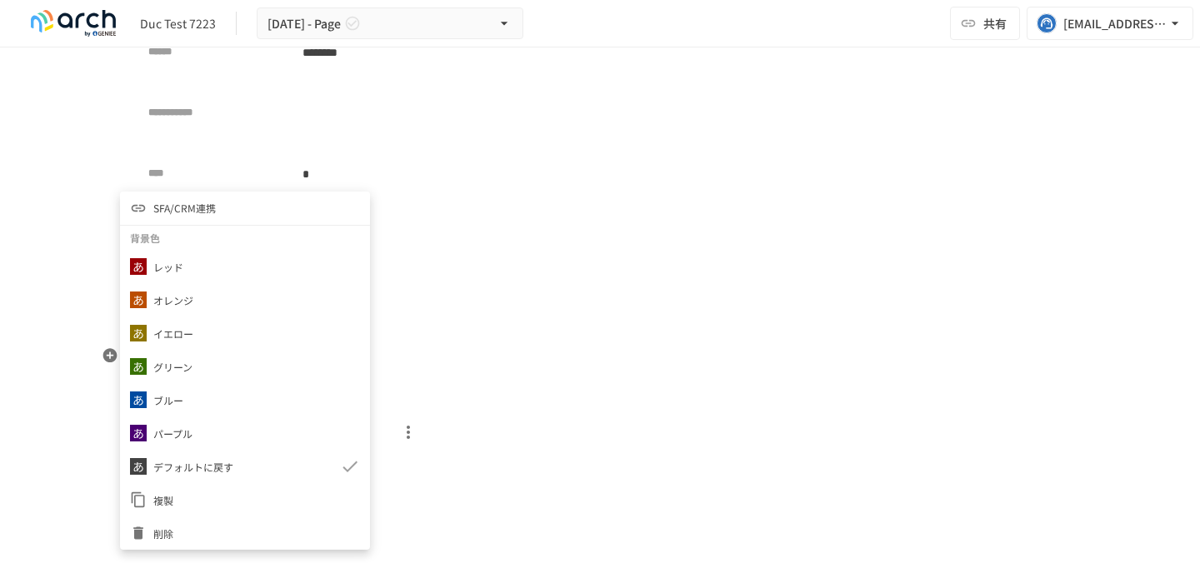
click at [447, 425] on div at bounding box center [600, 281] width 1200 height 563
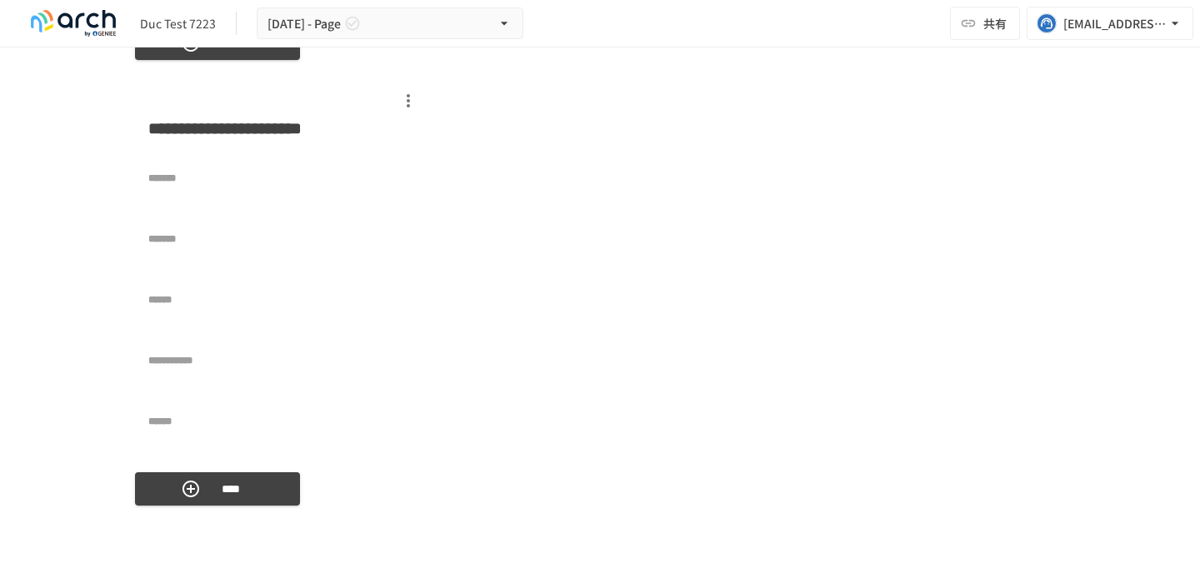
scroll to position [7919, 0]
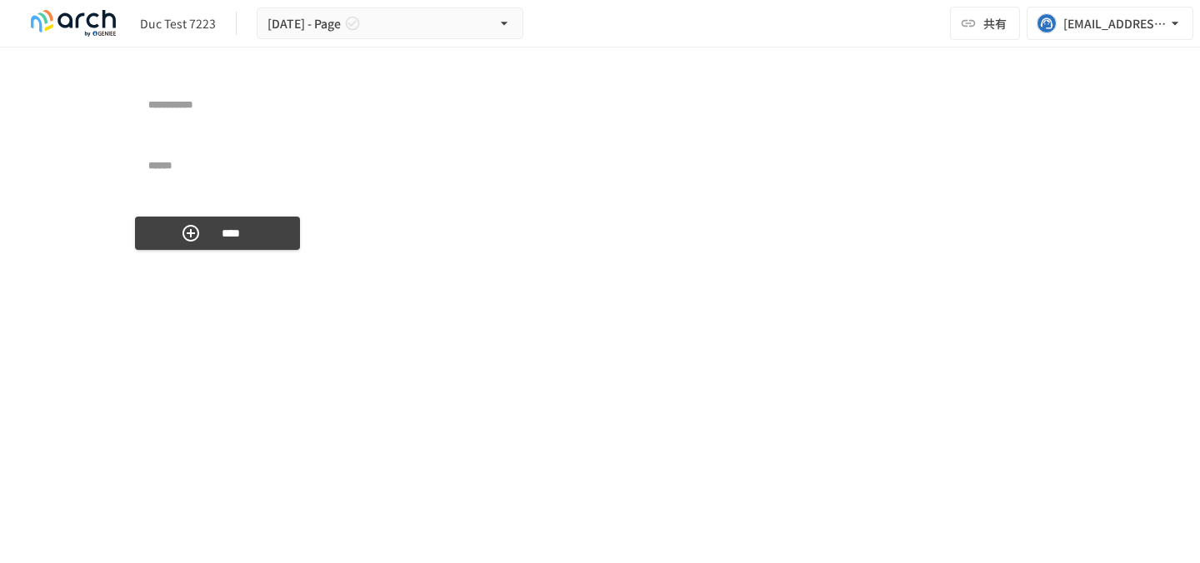
scroll to position [8217, 0]
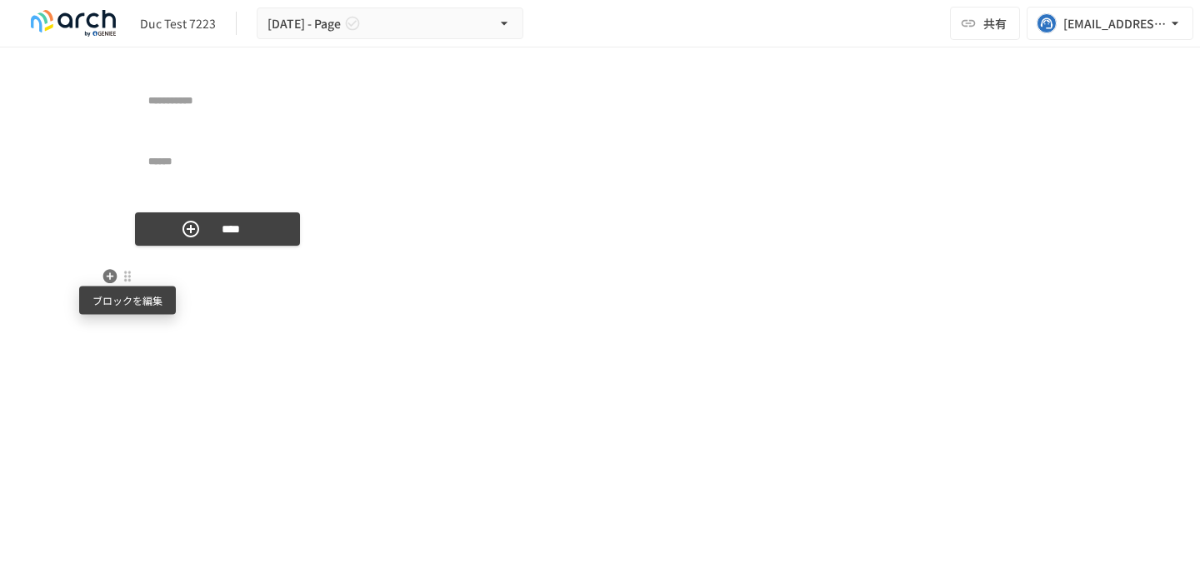
click at [130, 281] on div at bounding box center [127, 276] width 13 height 13
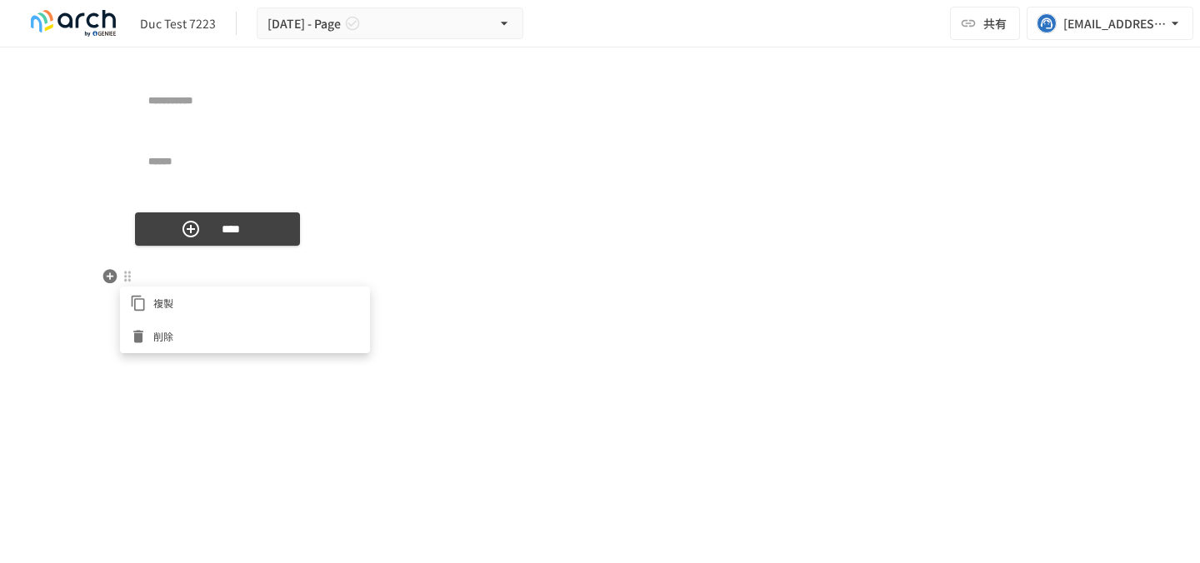
click at [117, 213] on div at bounding box center [600, 281] width 1200 height 563
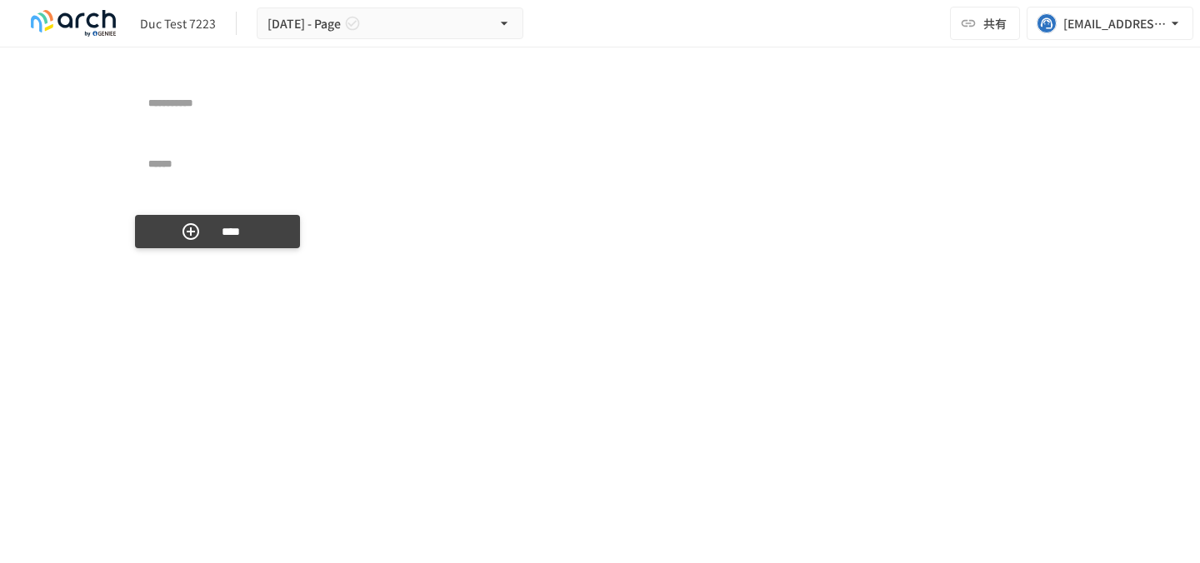
click at [166, 230] on button "****" at bounding box center [217, 231] width 165 height 33
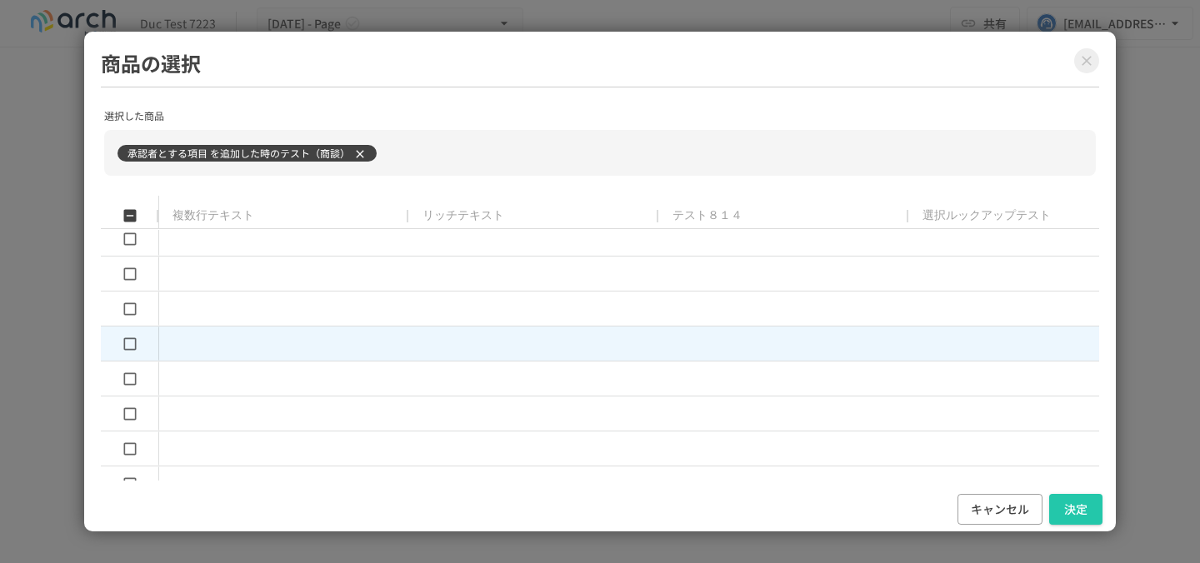
scroll to position [0, 0]
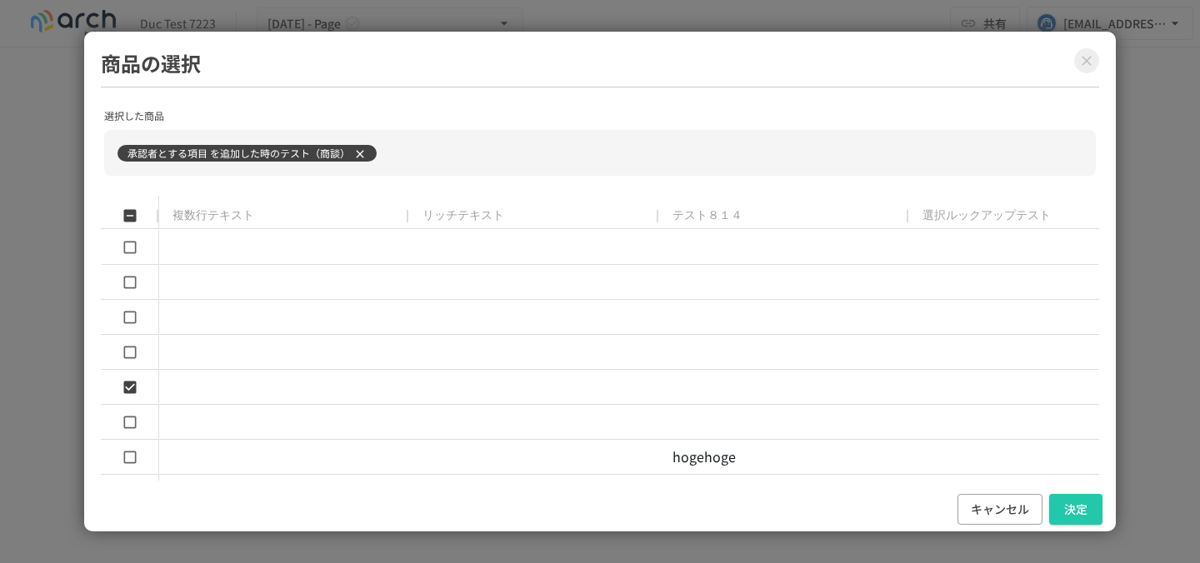
click at [362, 153] on icon at bounding box center [359, 153] width 13 height 13
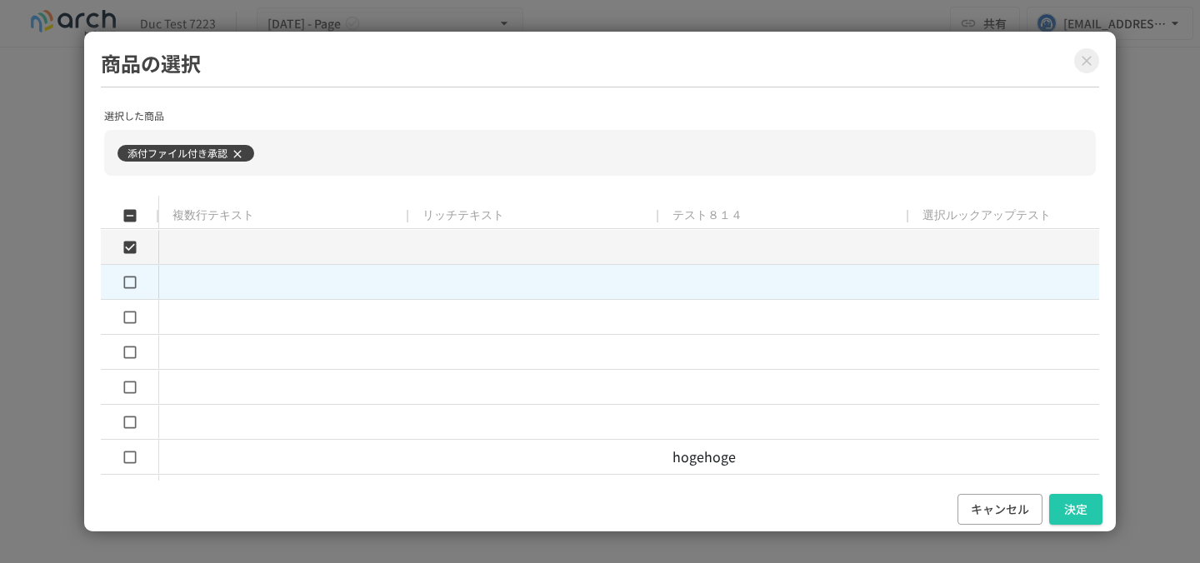
type input "**********"
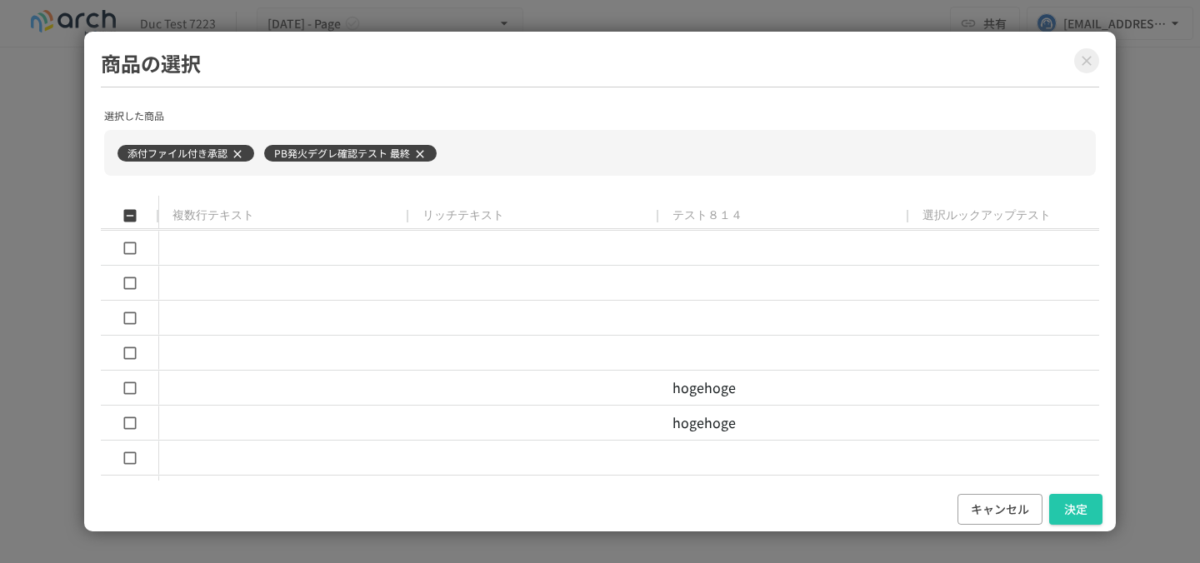
click at [1076, 72] on h2 "商品の選択" at bounding box center [600, 67] width 998 height 39
click at [1088, 52] on icon "Close modal" at bounding box center [1086, 60] width 17 height 17
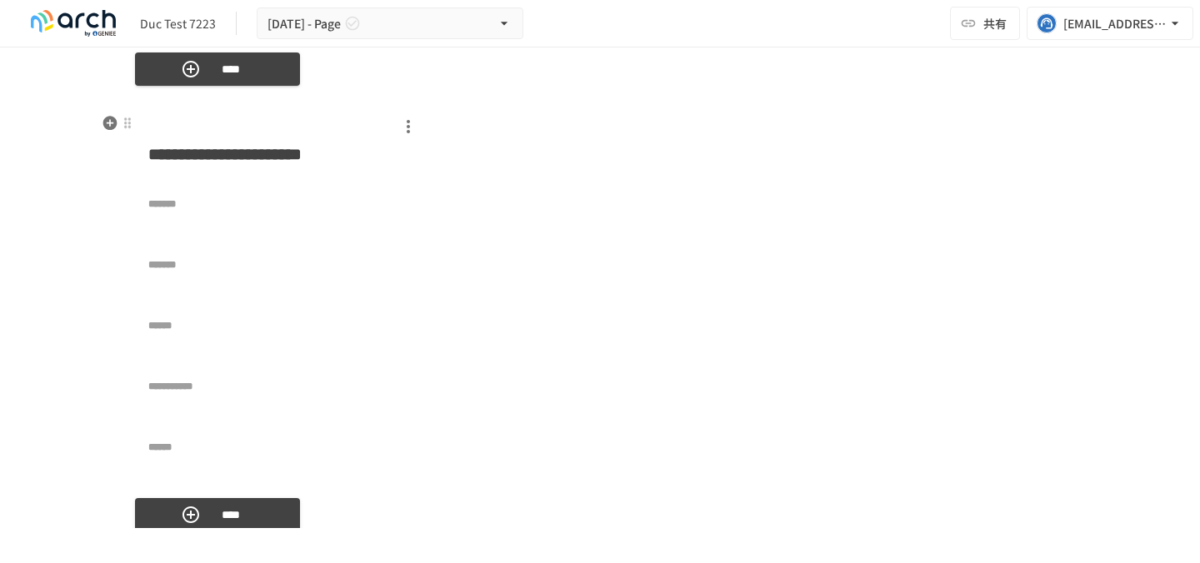
scroll to position [7924, 0]
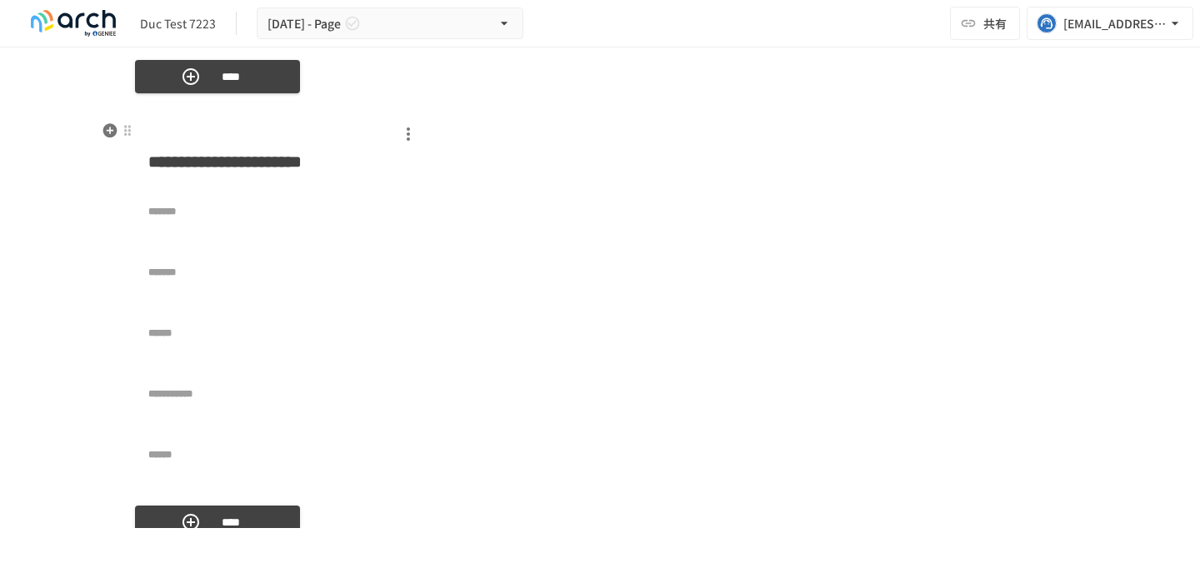
click at [407, 134] on icon "button" at bounding box center [408, 133] width 3 height 13
click at [301, 132] on div at bounding box center [600, 281] width 1200 height 563
click at [127, 134] on div at bounding box center [127, 130] width 13 height 13
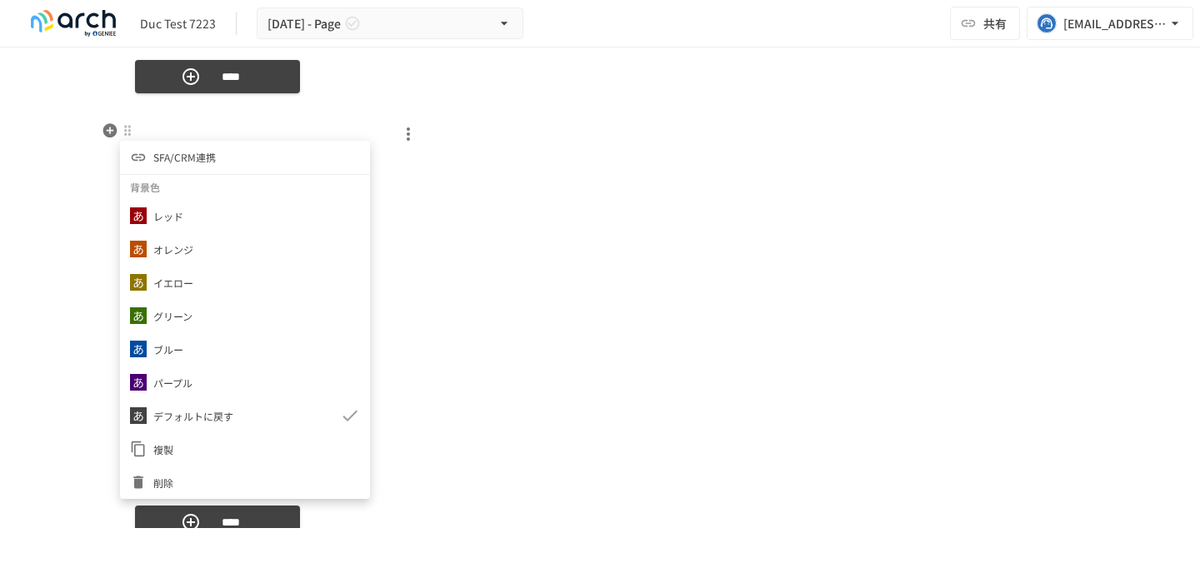
click at [172, 157] on span "SFA/CRM連携" at bounding box center [184, 157] width 62 height 16
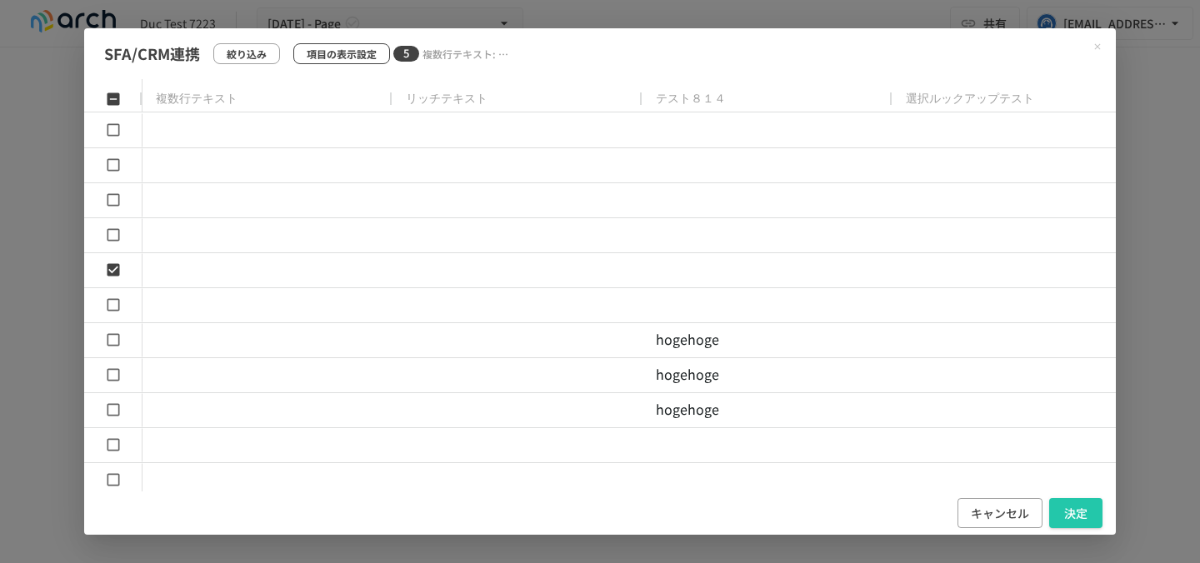
click at [342, 57] on p "項目の表示設定" at bounding box center [342, 54] width 70 height 16
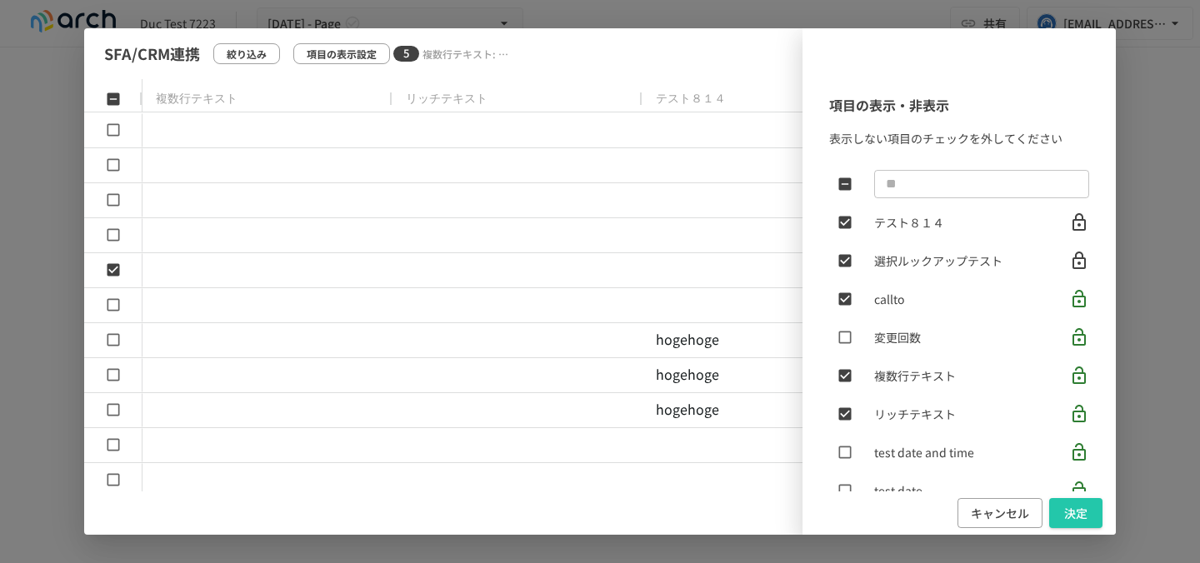
click at [765, 103] on div "項目の表示・非表示 表示しない項目のチェックを外してください ​ テスト８１４ 選択ルックアップテスト callto 変更回数 複数行テキスト リッチテキスト…" at bounding box center [599, 281] width 1031 height 507
click at [1065, 516] on button "決定" at bounding box center [1075, 513] width 53 height 31
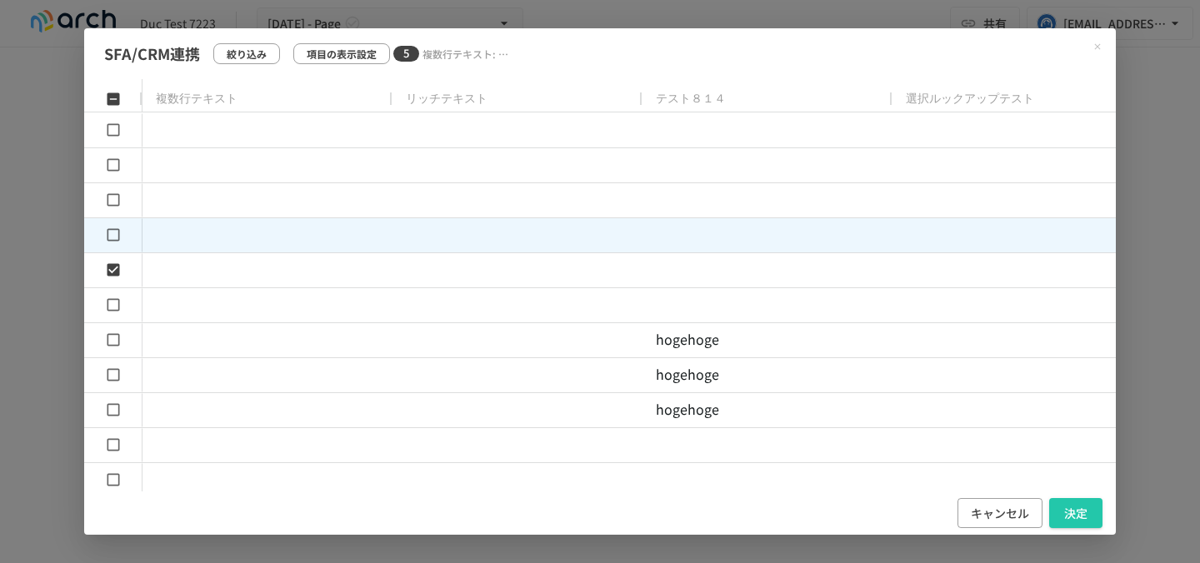
scroll to position [57, 0]
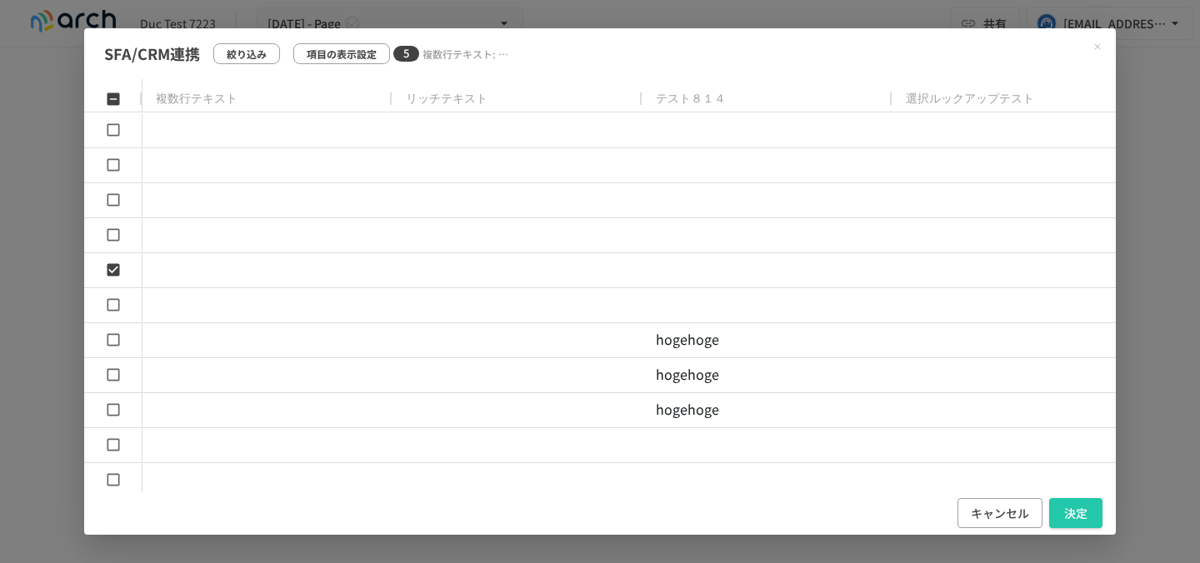
click at [112, 94] on icon at bounding box center [113, 98] width 12 height 12
click at [112, 94] on icon at bounding box center [113, 99] width 17 height 17
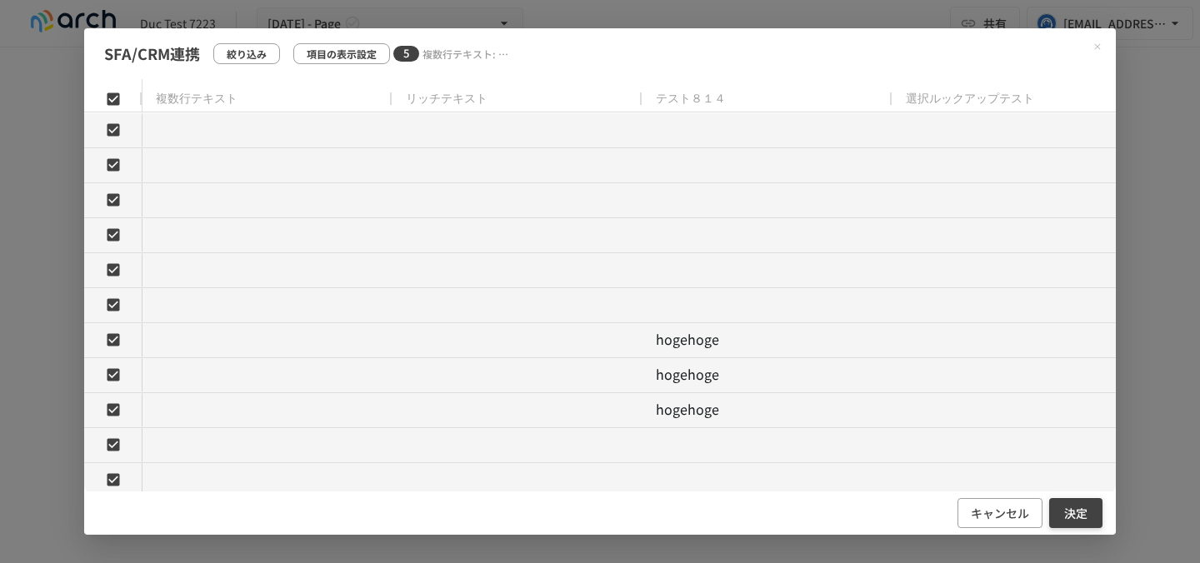
click at [1082, 522] on button "決定" at bounding box center [1075, 513] width 53 height 31
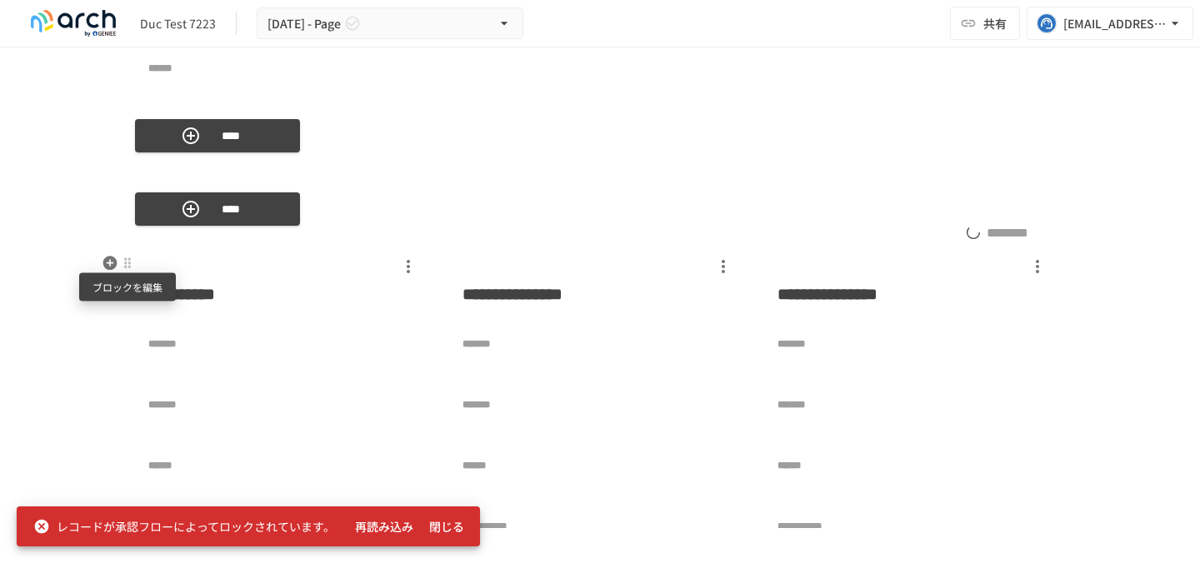
click at [124, 266] on div at bounding box center [127, 263] width 13 height 13
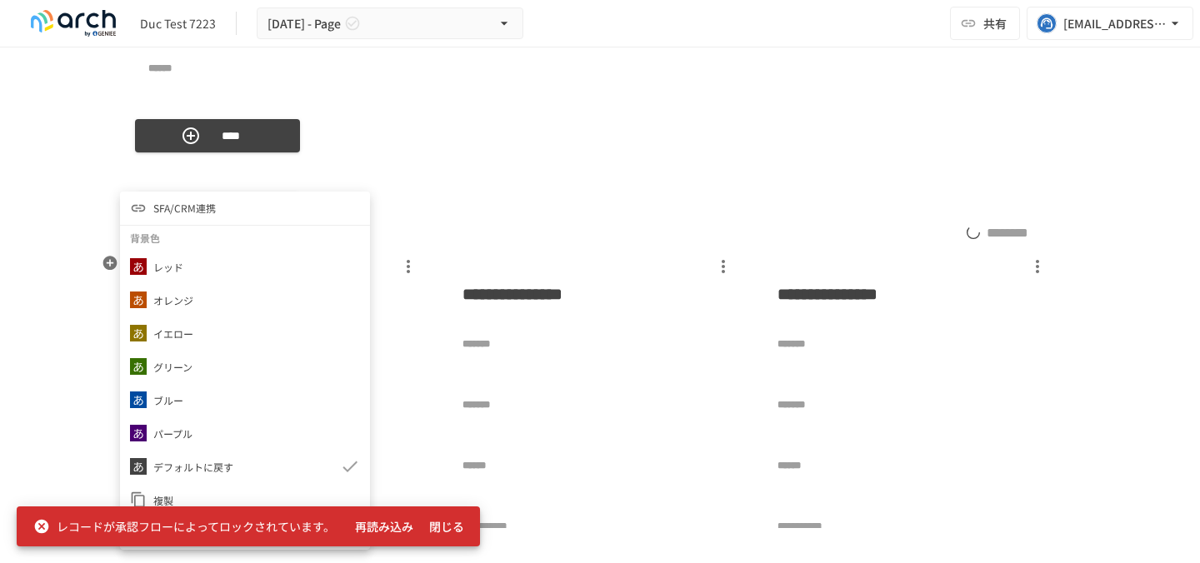
click at [292, 213] on li "SFA/CRM連携" at bounding box center [245, 208] width 250 height 33
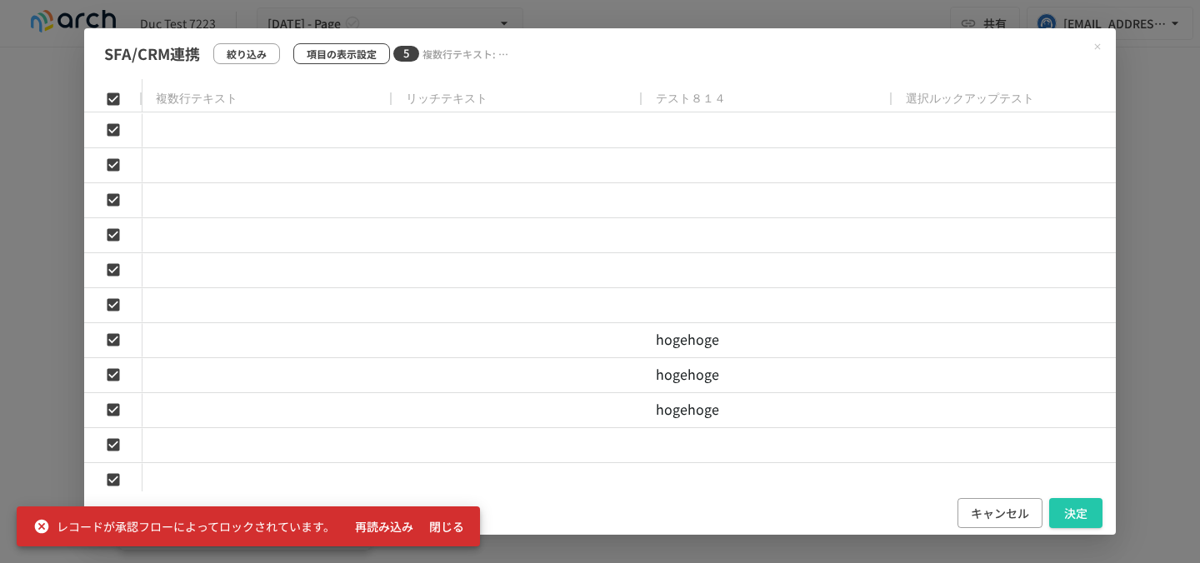
click at [340, 50] on p "項目の表示設定" at bounding box center [342, 54] width 70 height 16
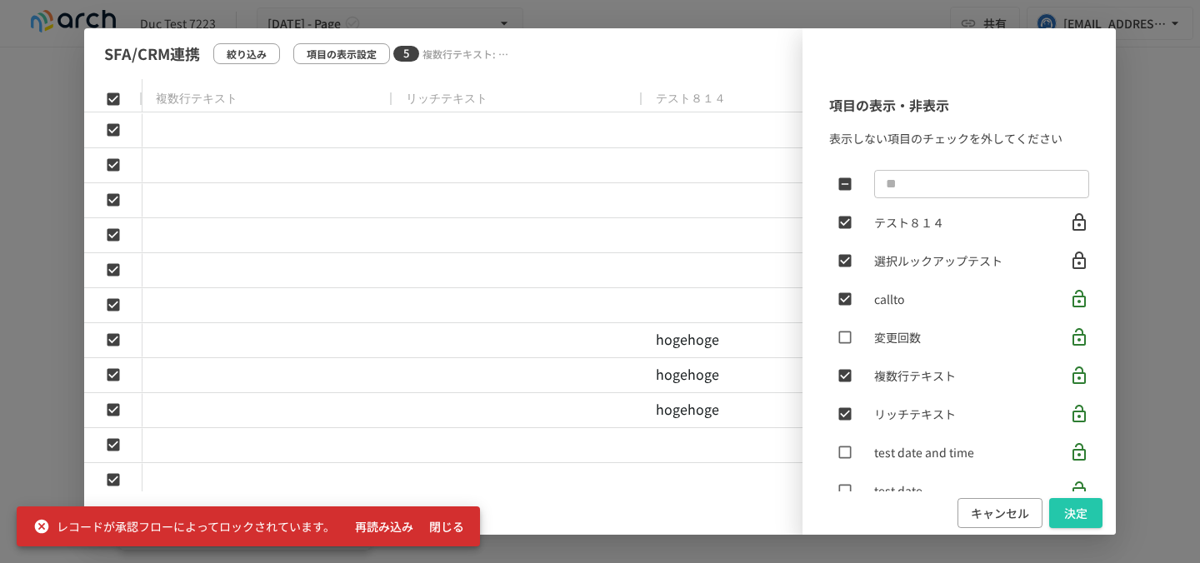
click at [347, 62] on div "項目の表示・非表示 表示しない項目のチェックを外してください ​ テスト８１４ 選択ルックアップテスト callto 変更回数 複数行テキスト リッチテキスト…" at bounding box center [599, 281] width 1031 height 507
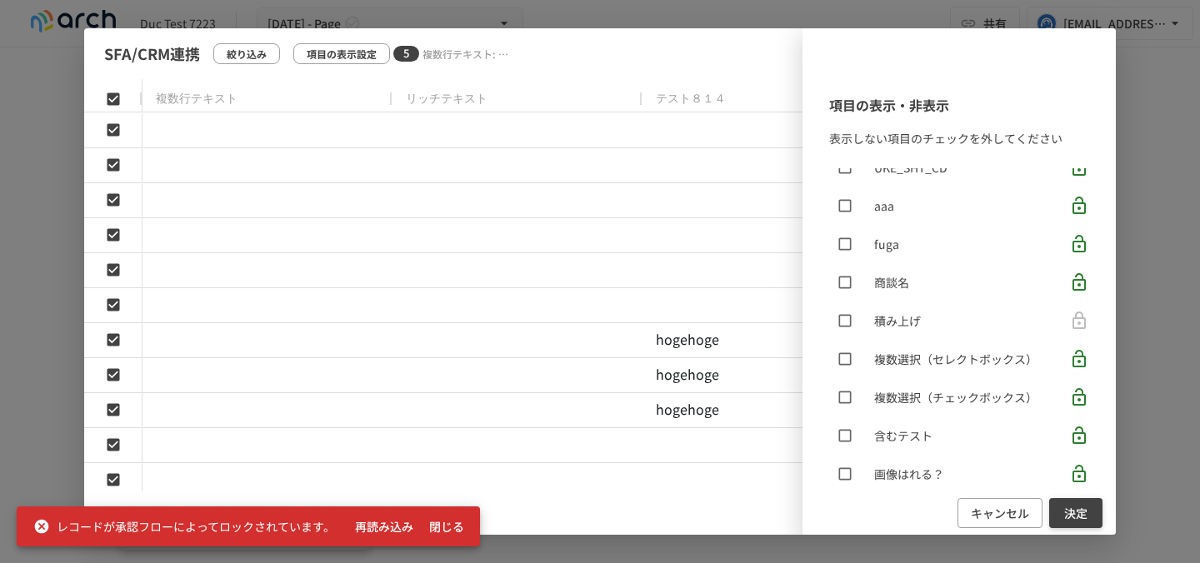
click at [1083, 525] on button "決定" at bounding box center [1075, 513] width 53 height 31
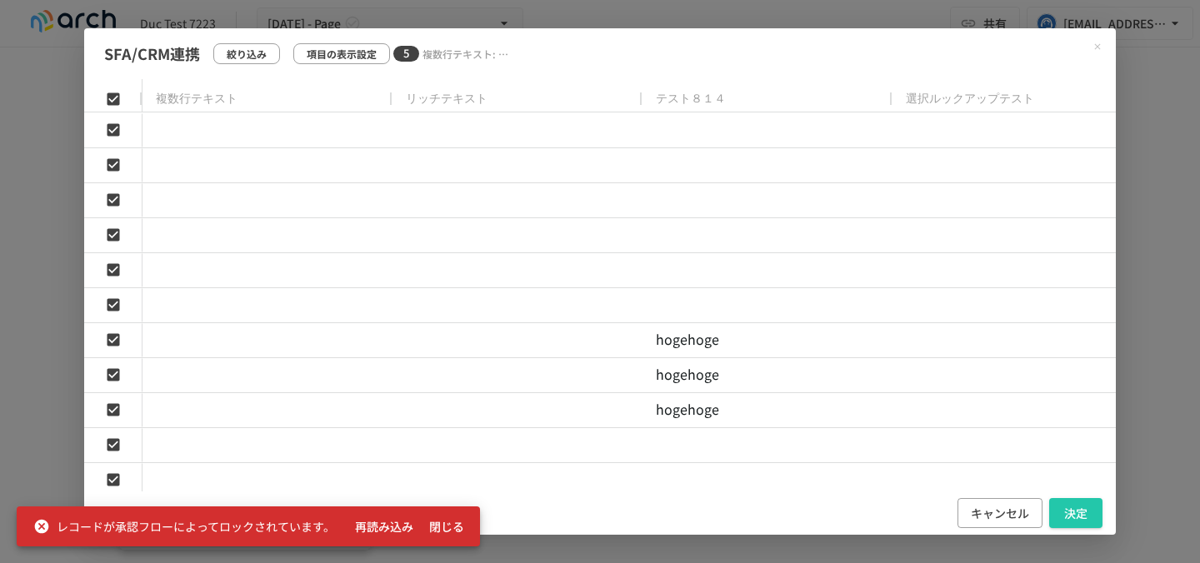
click at [1083, 525] on button "決定" at bounding box center [1075, 513] width 53 height 31
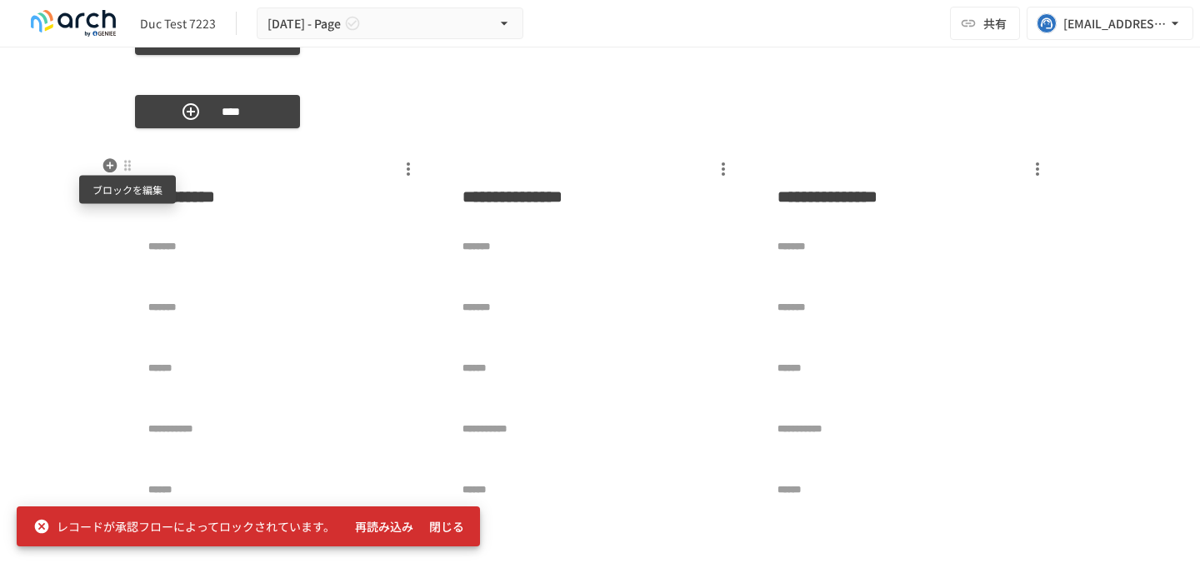
click at [131, 171] on div at bounding box center [127, 165] width 13 height 13
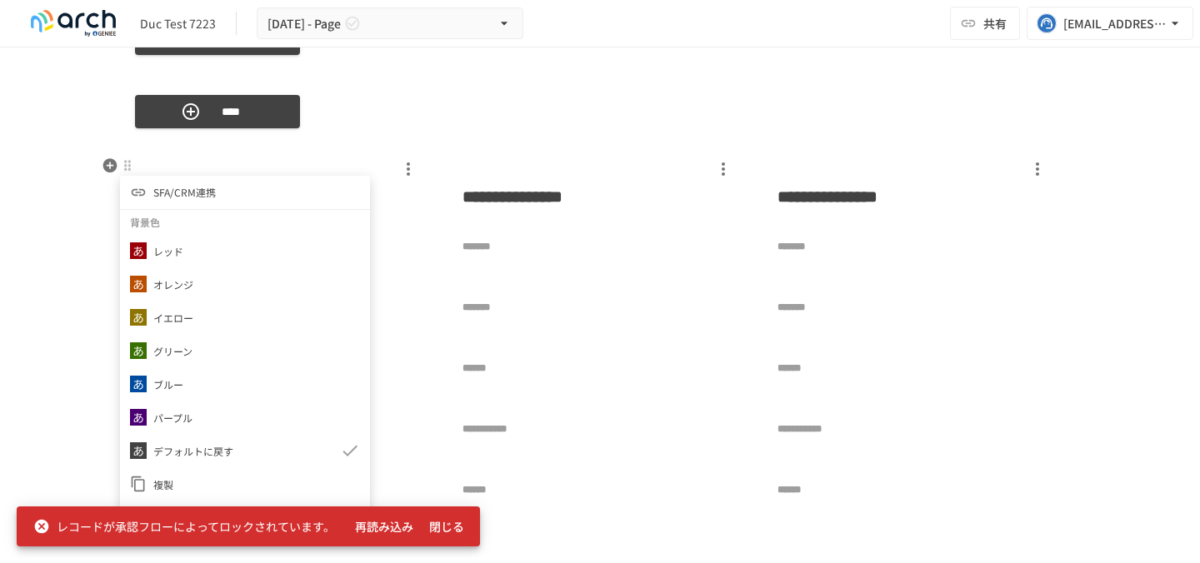
click at [178, 196] on span "SFA/CRM連携" at bounding box center [184, 192] width 62 height 16
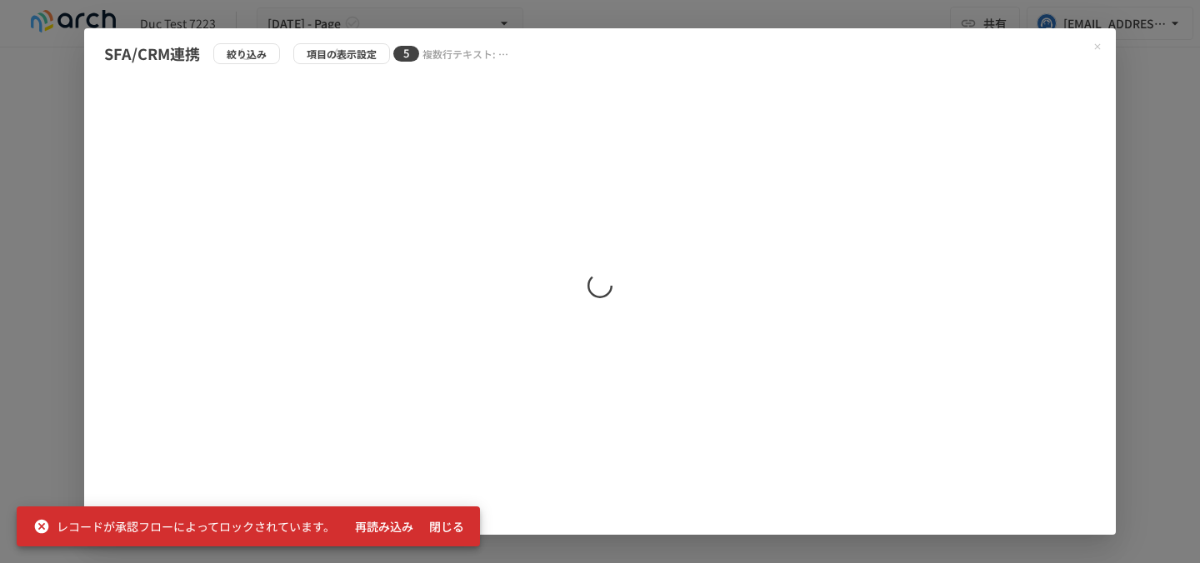
click at [443, 526] on button "閉じる" at bounding box center [446, 527] width 53 height 31
